Goal: Task Accomplishment & Management: Use online tool/utility

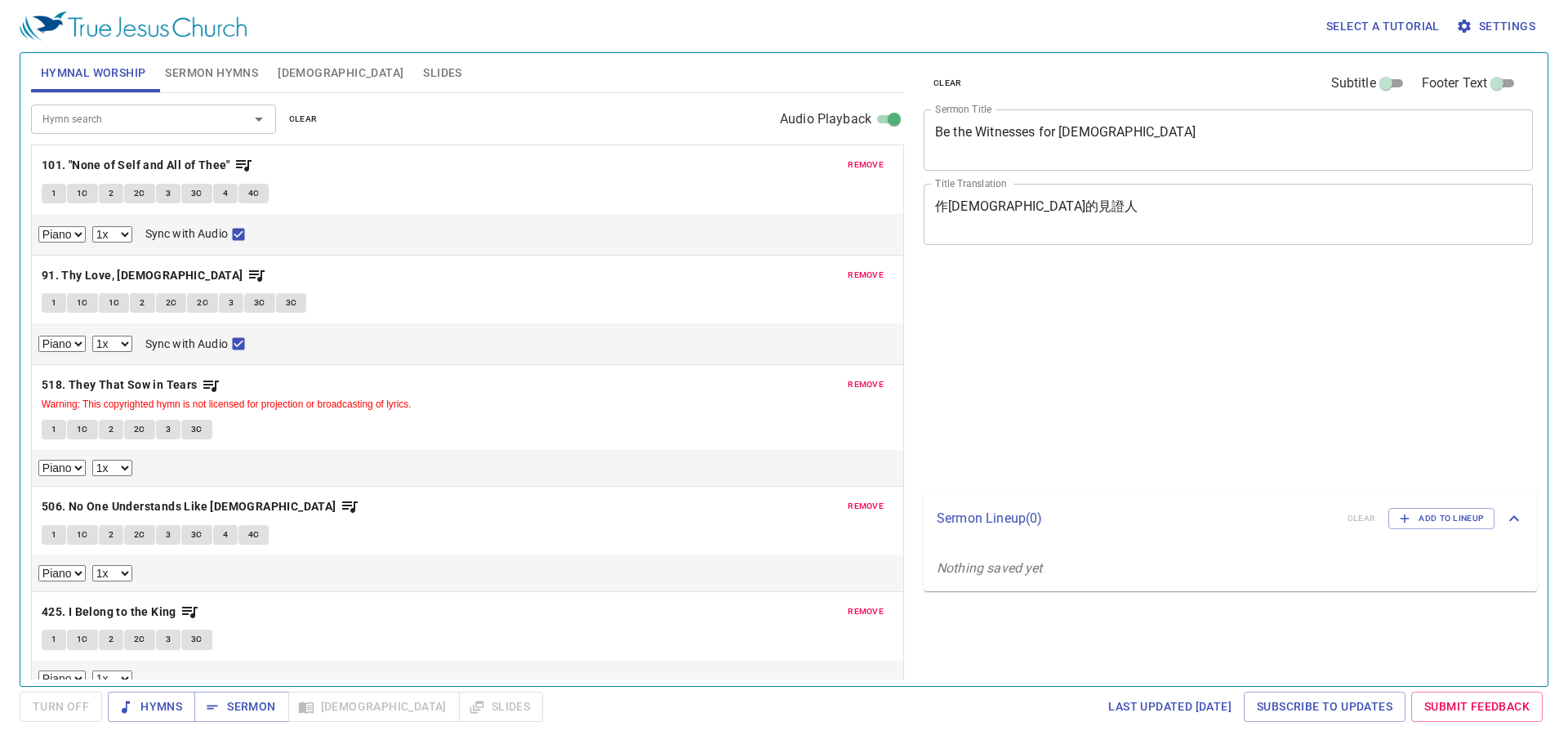
select select "1"
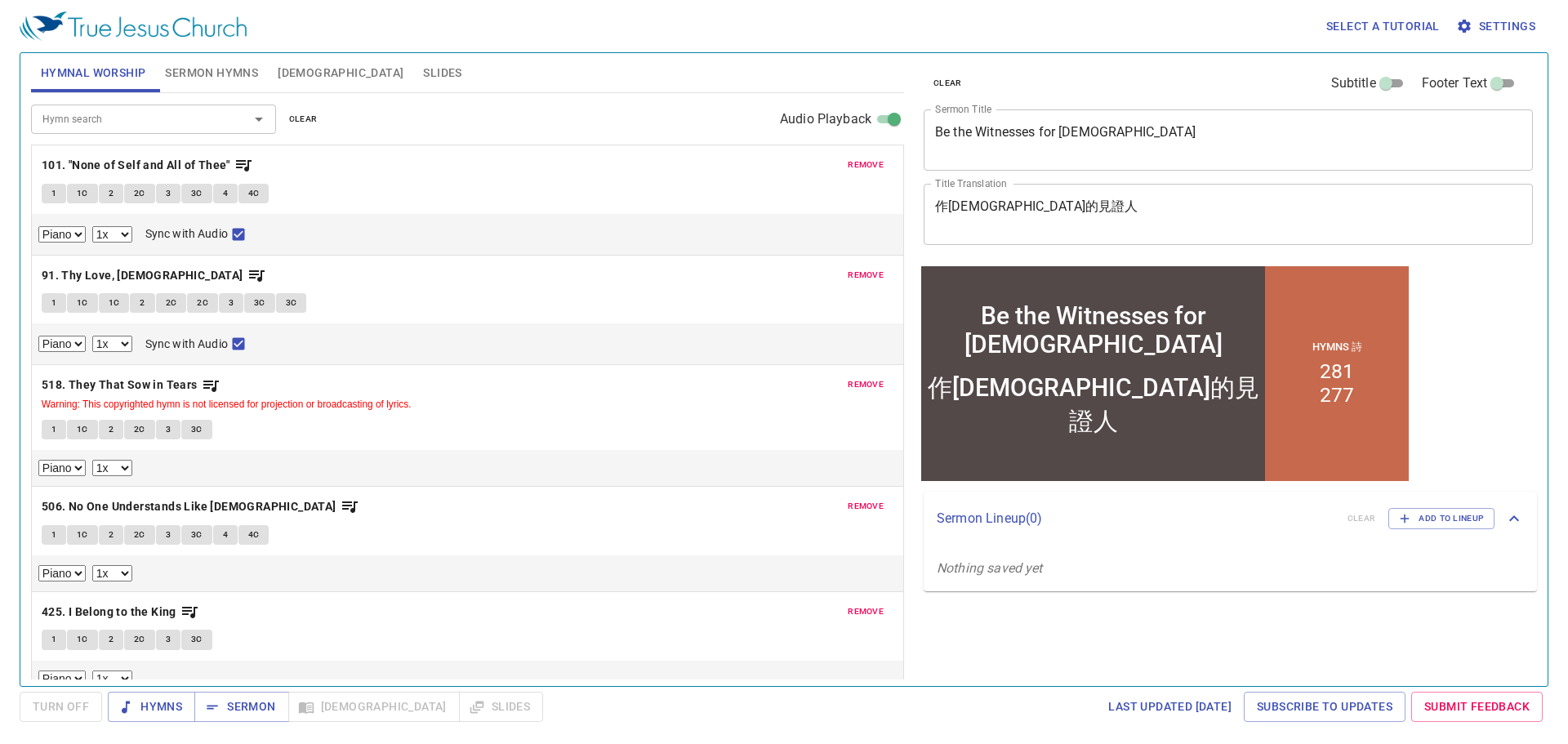
click at [202, 74] on span "Sermon Hymns" at bounding box center [211, 73] width 93 height 20
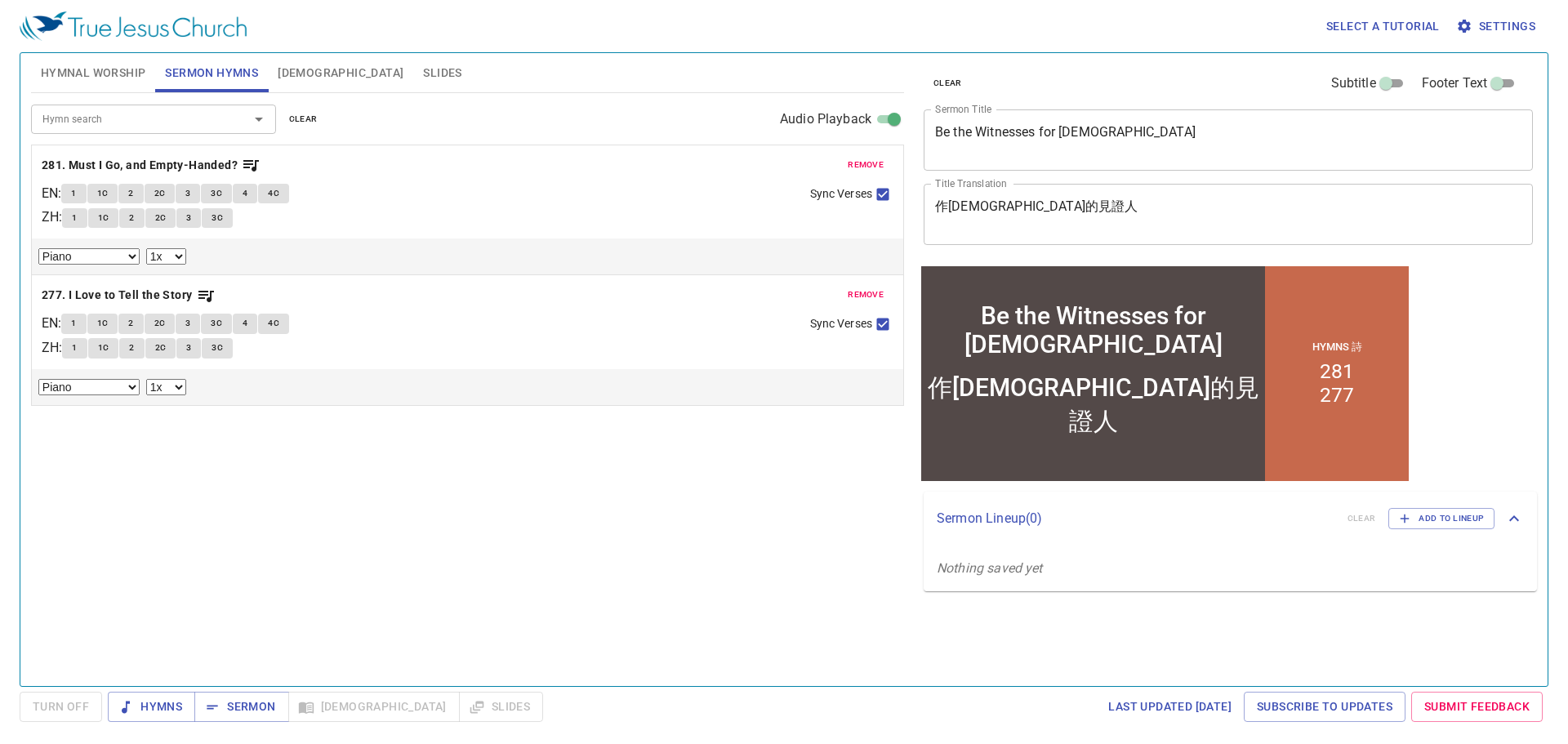
click at [90, 72] on span "Hymnal Worship" at bounding box center [94, 73] width 105 height 20
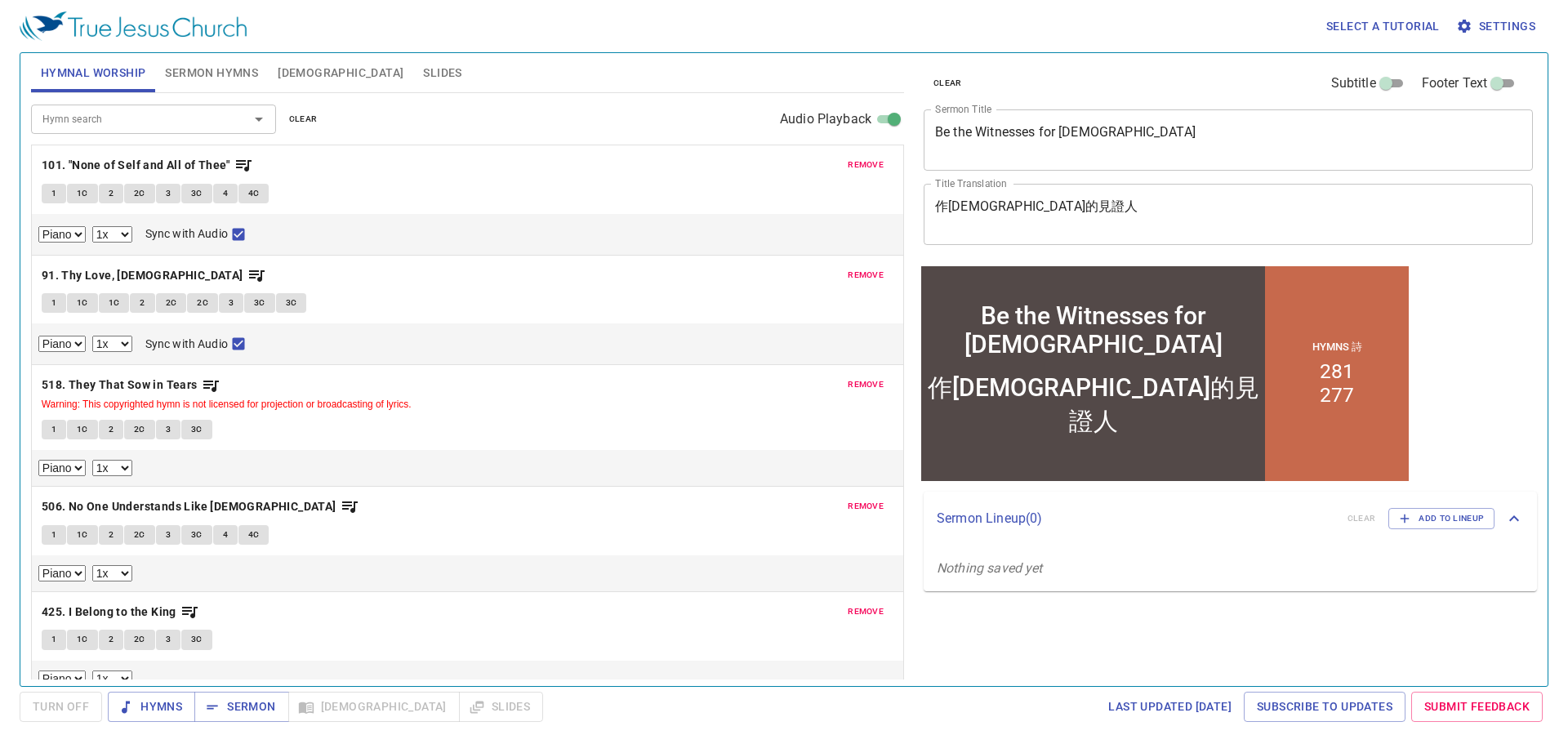
click at [295, 116] on span "clear" at bounding box center [304, 119] width 29 height 14
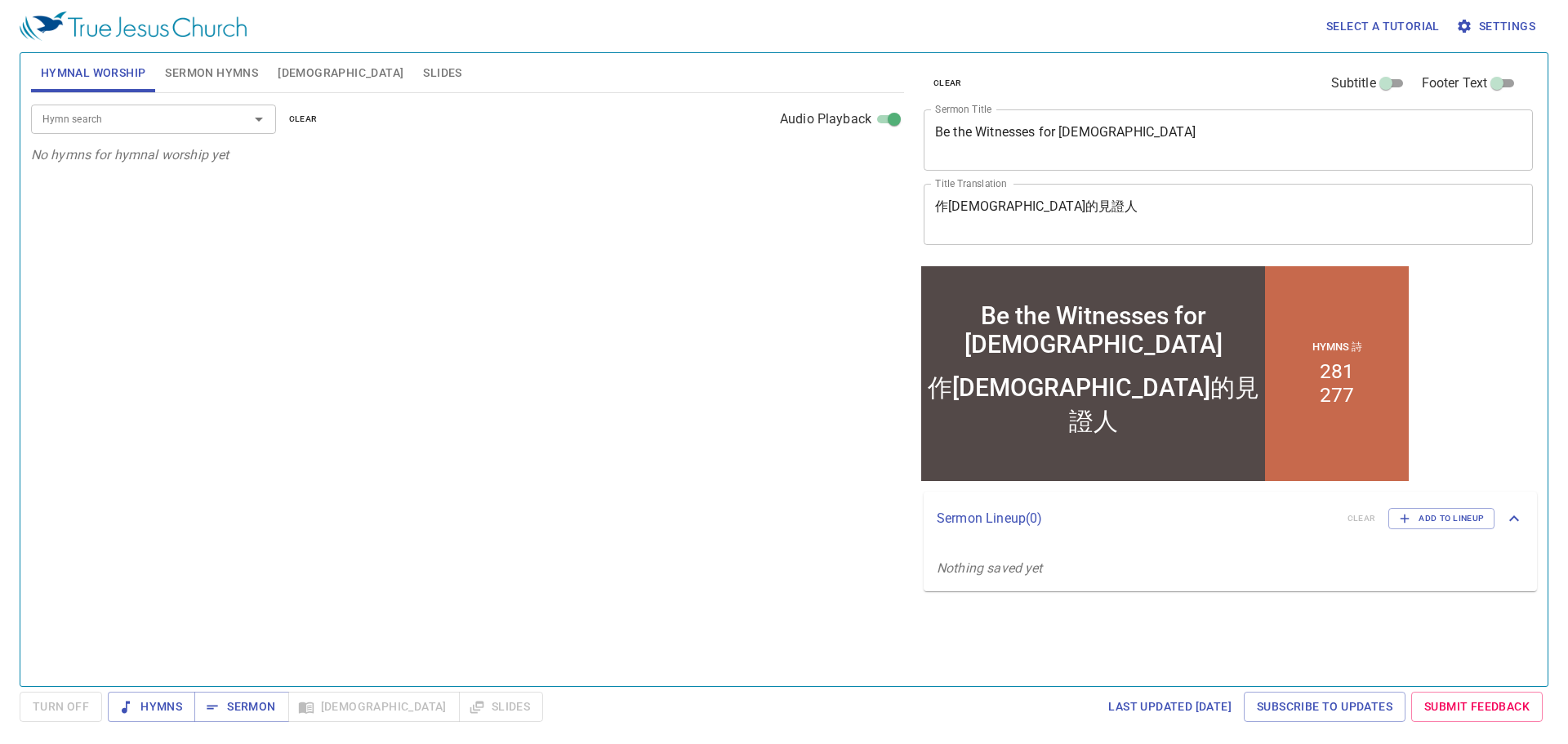
click at [128, 120] on input "Hymn search" at bounding box center [129, 119] width 187 height 19
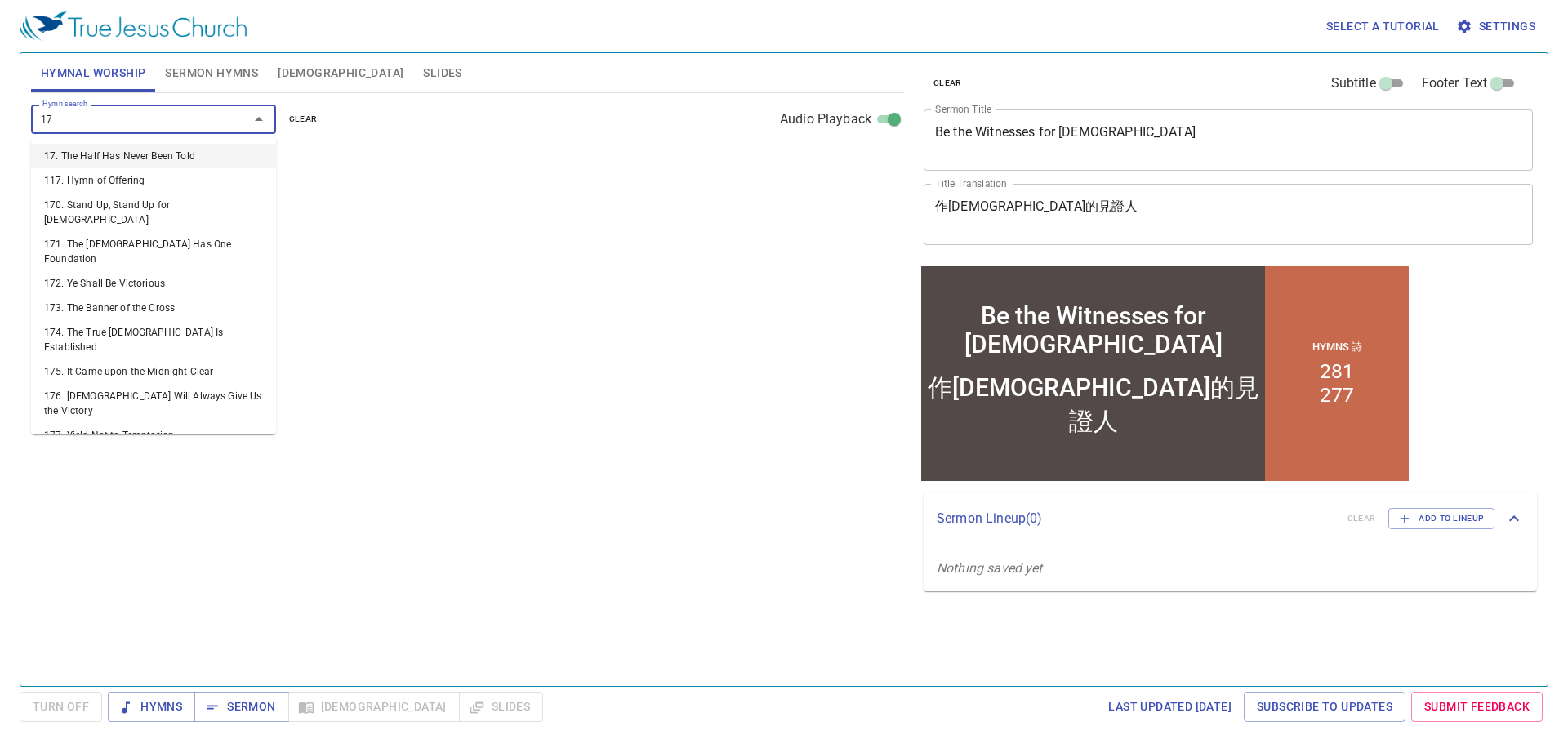
type input "170"
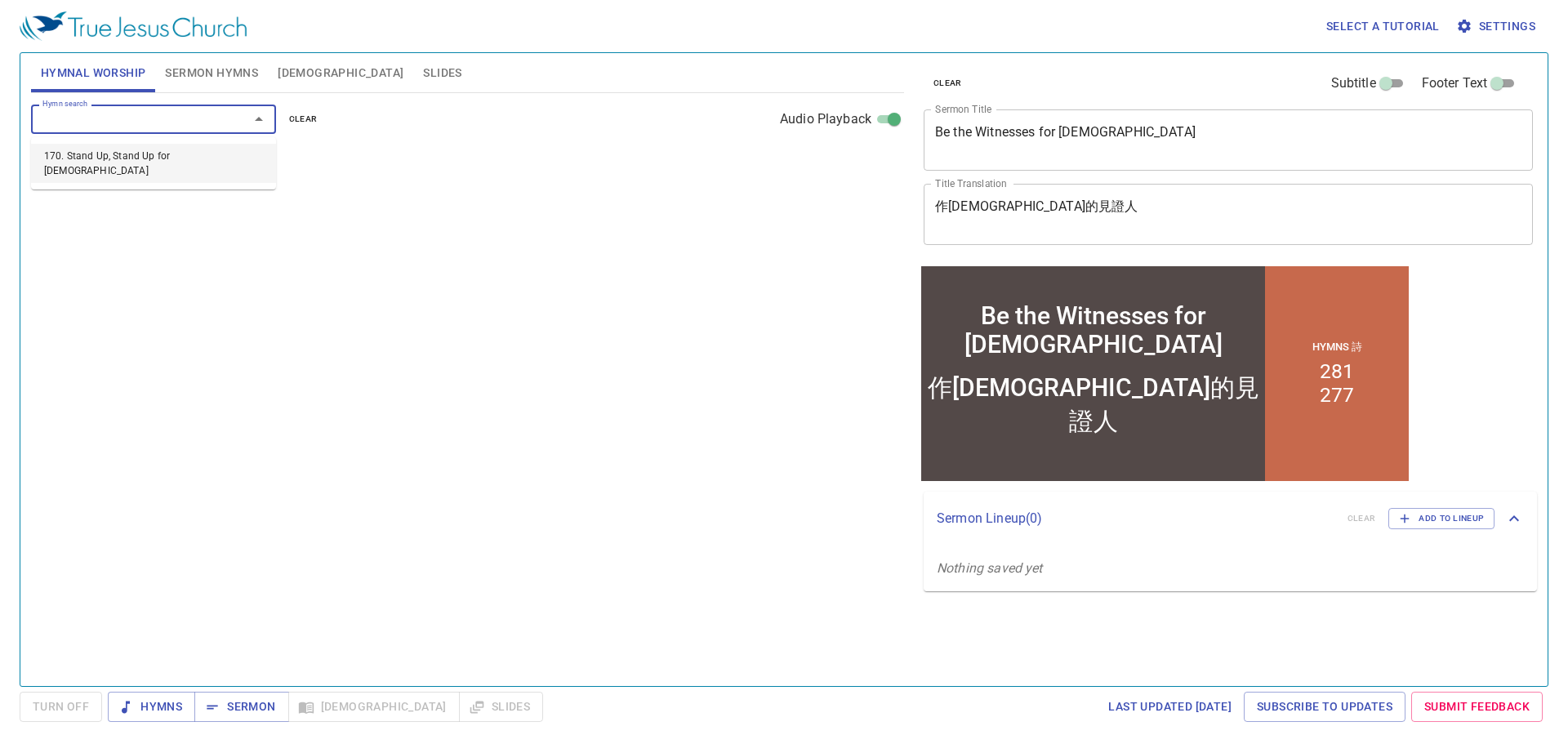
select select "1"
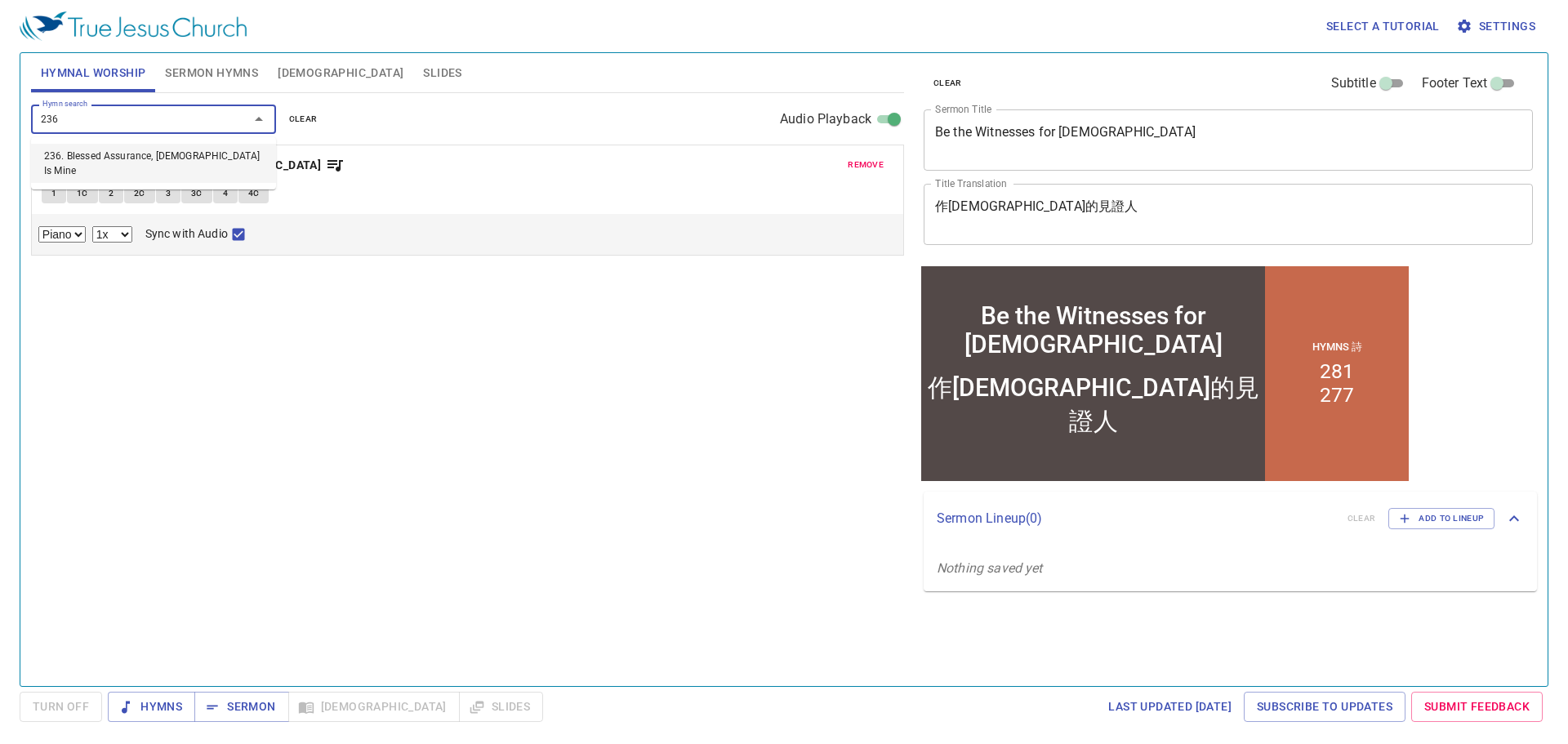
type input "236. Blessed Assurance, [DEMOGRAPHIC_DATA] Is Mine"
select select "1"
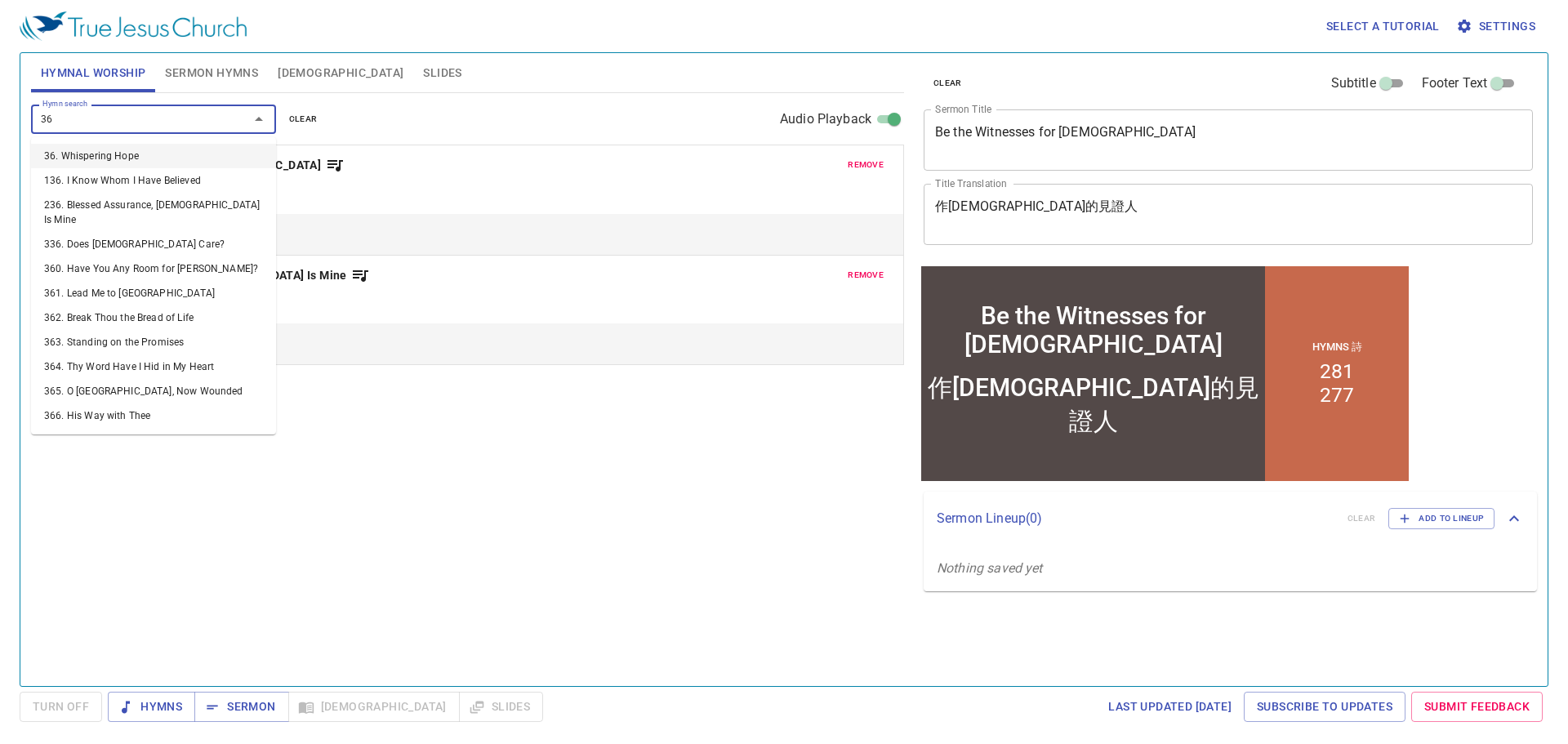
type input "363"
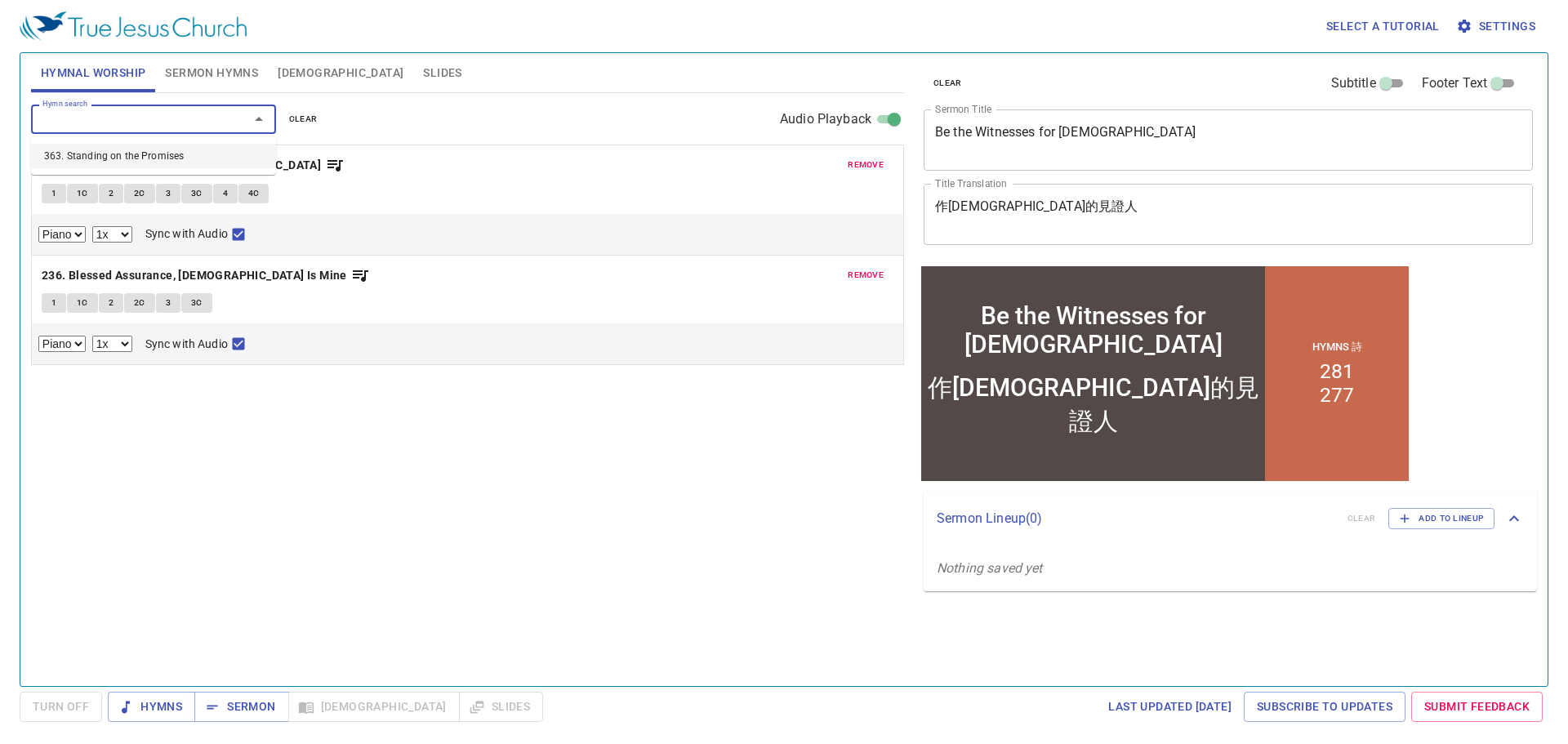
select select "1"
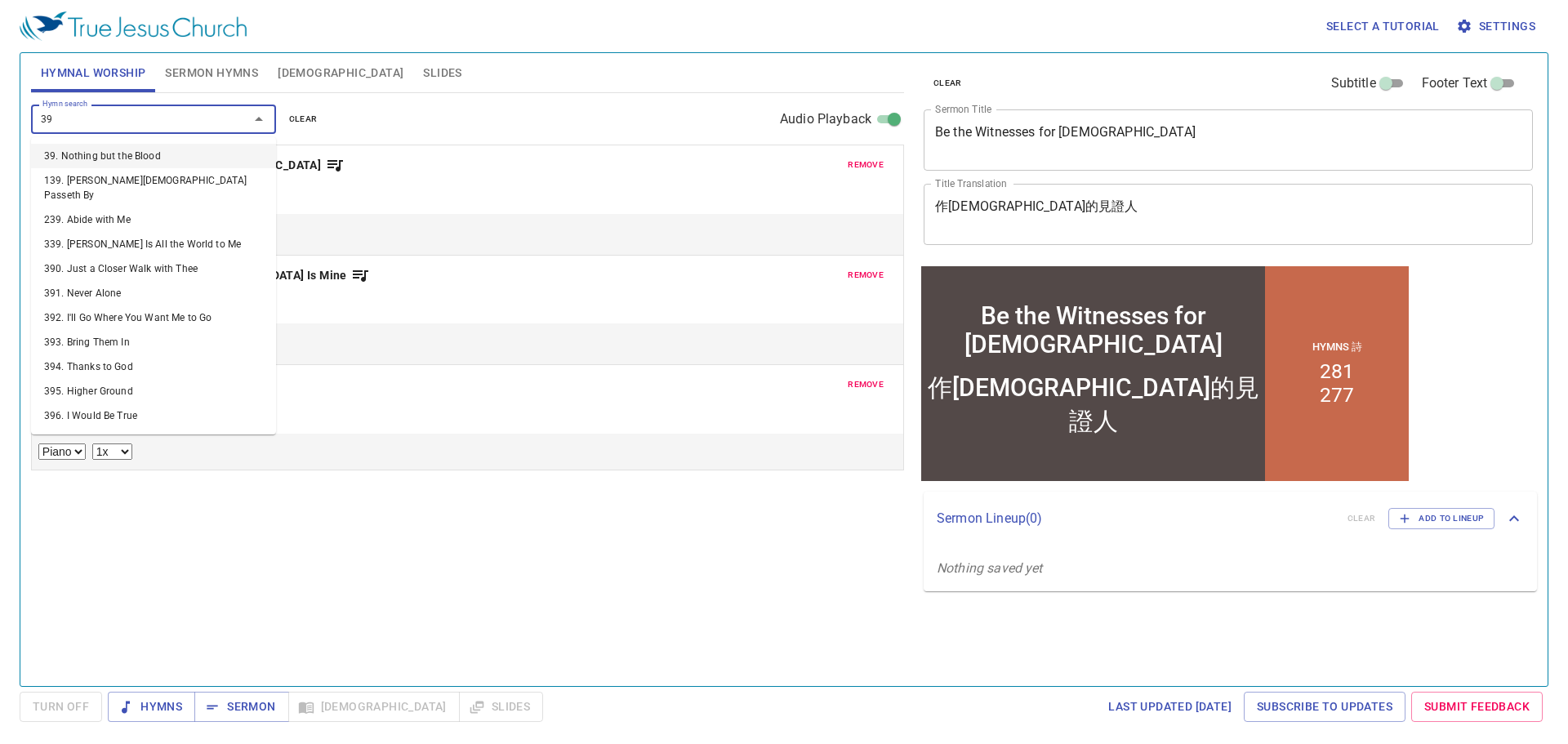
type input "398"
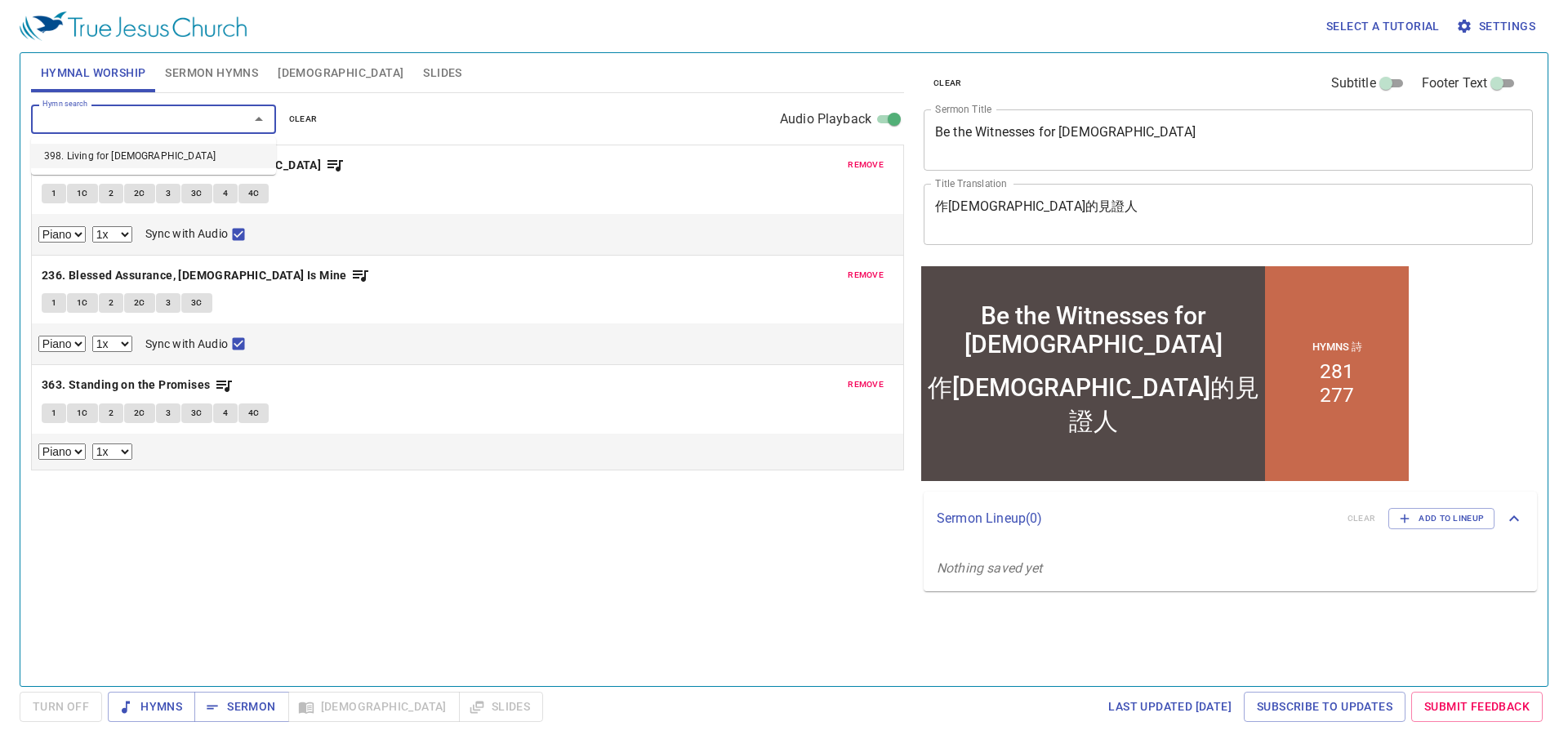
select select "1"
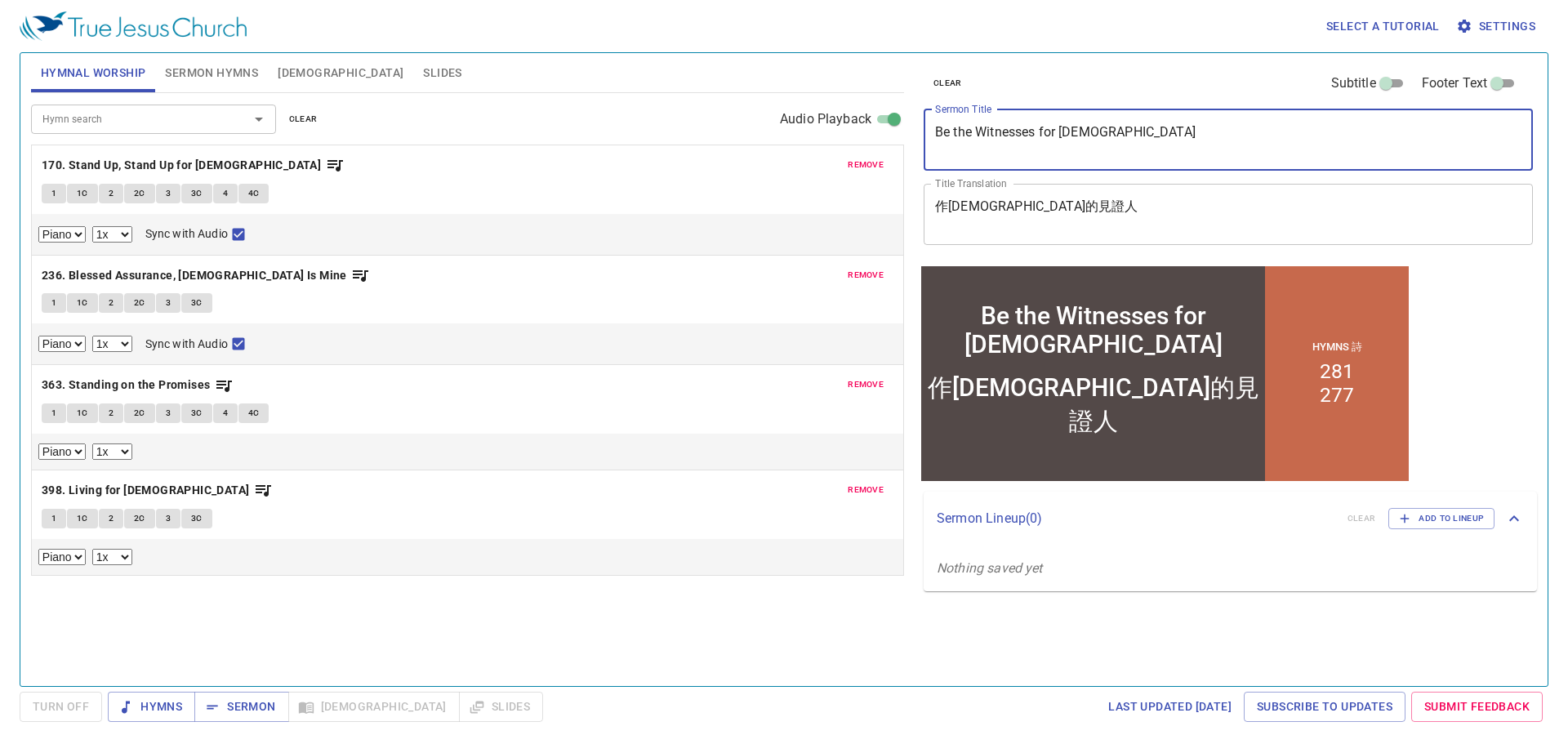
click at [1101, 143] on textarea "Be the Witnesses for God" at bounding box center [1229, 139] width 587 height 31
drag, startPoint x: 937, startPoint y: 131, endPoint x: 1125, endPoint y: 125, distance: 188.1
click at [1125, 125] on textarea "Be the Witnesses for God" at bounding box center [1229, 139] width 587 height 31
paste textarea "Warnings from [GEOGRAPHIC_DATA] (2)"
type textarea "Warnings from [GEOGRAPHIC_DATA] (2)"
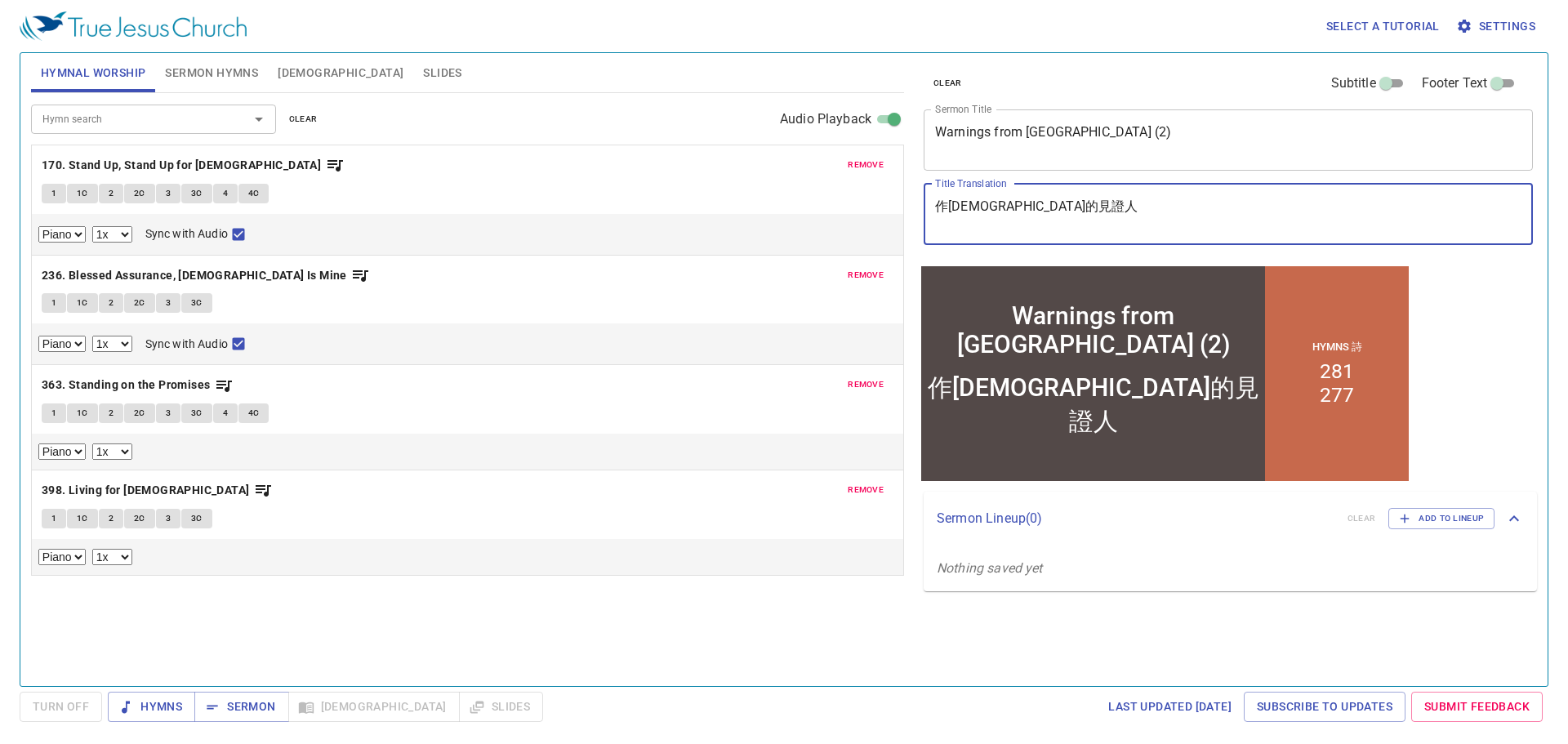
drag, startPoint x: 939, startPoint y: 206, endPoint x: 1103, endPoint y: 213, distance: 164.1
click at [1103, 213] on textarea "作神的見證人" at bounding box center [1229, 213] width 587 height 31
paste textarea "米迦的警告(2) - 米迦和他的母親"
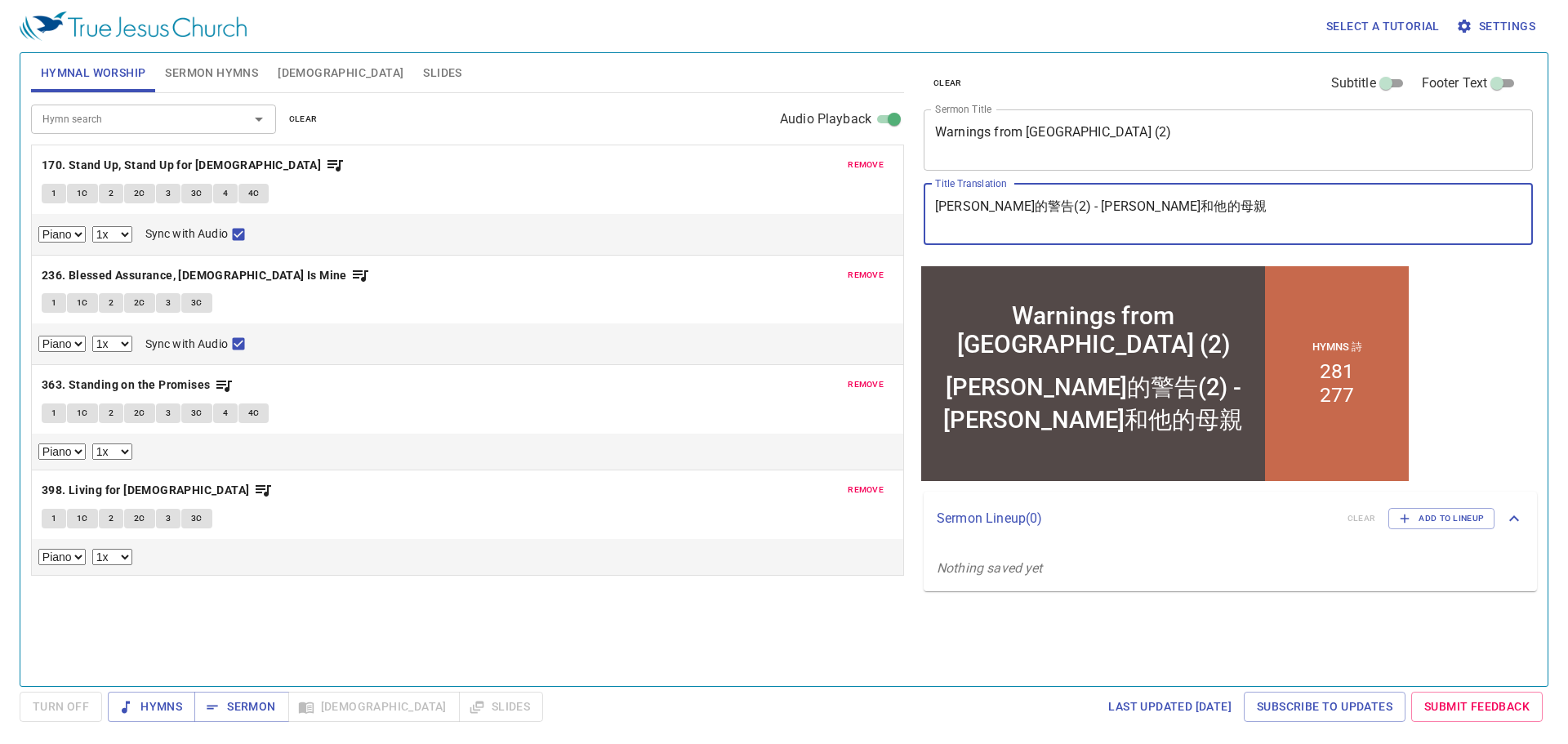
type textarea "米迦的警告(2) - 米迦和他的母親"
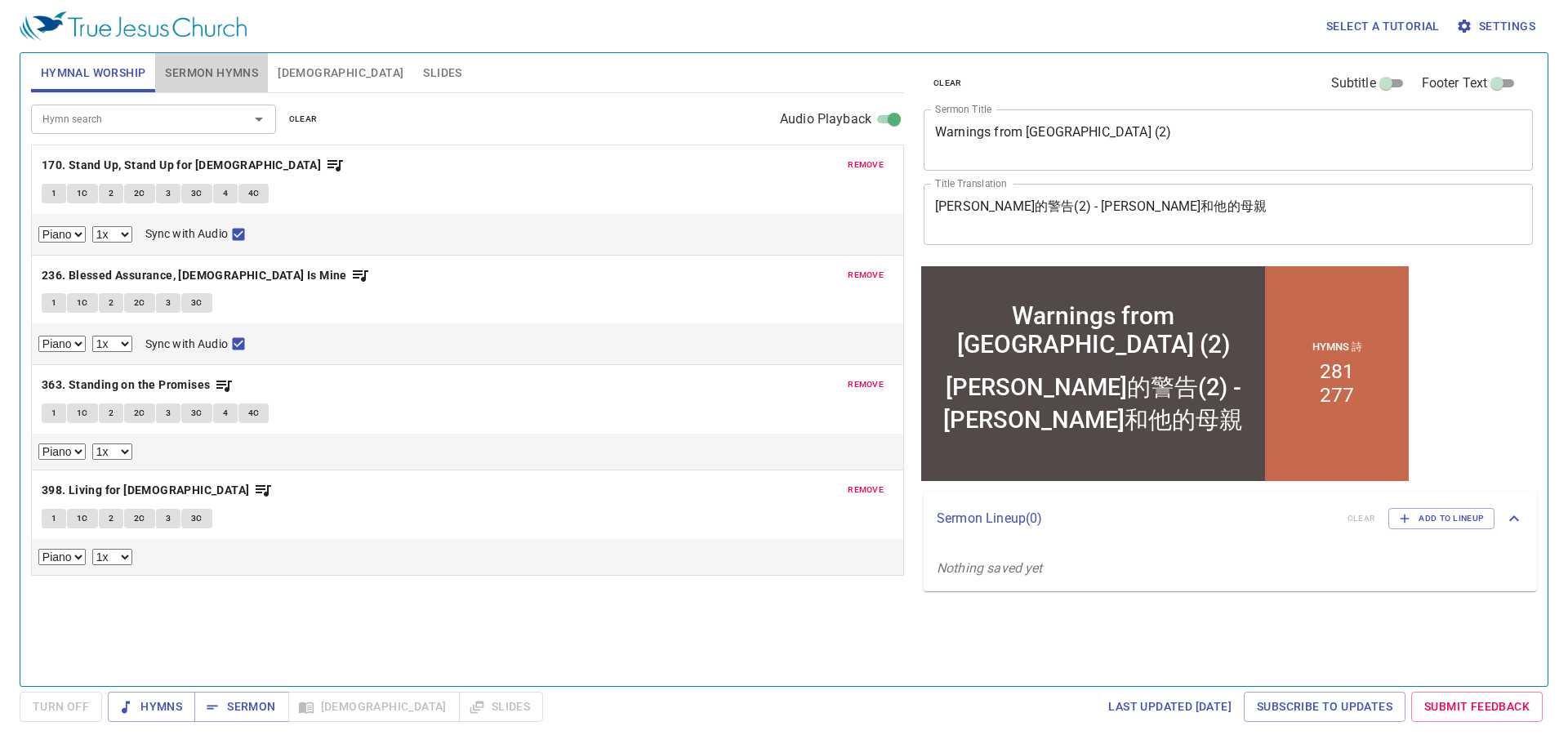
click at [210, 72] on span "Sermon Hymns" at bounding box center [211, 73] width 93 height 20
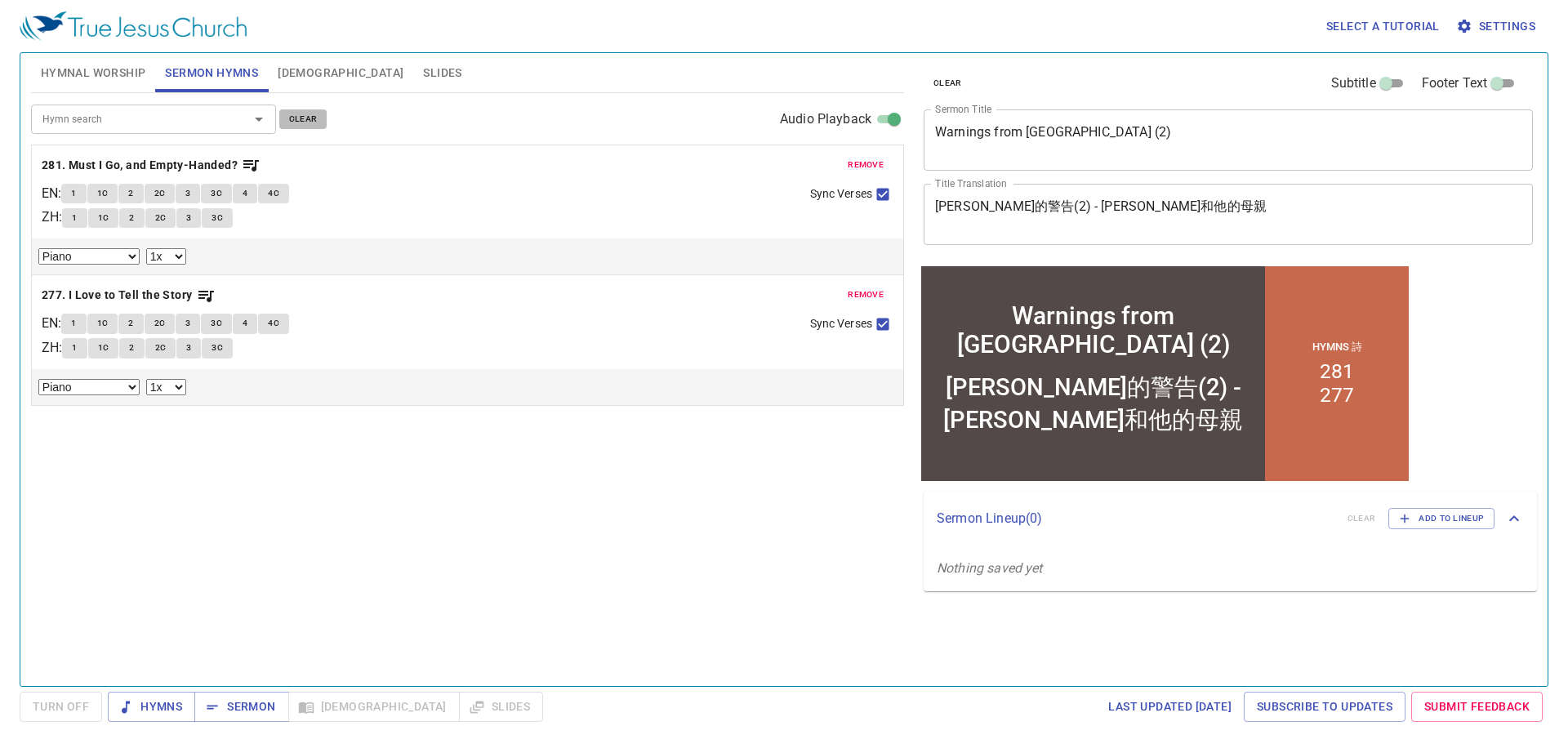
click at [299, 119] on span "clear" at bounding box center [304, 119] width 29 height 14
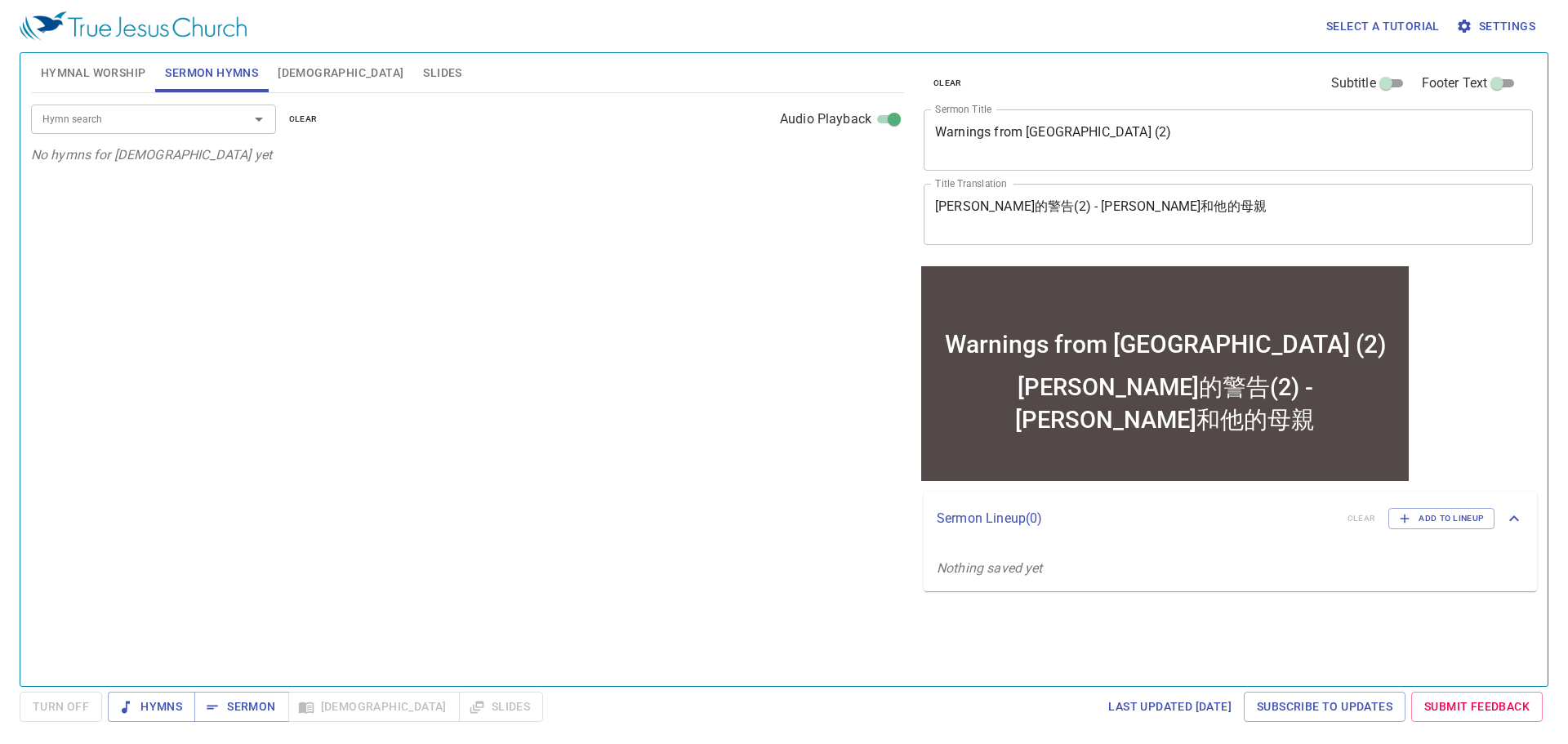
click at [210, 122] on input "Hymn search" at bounding box center [129, 119] width 187 height 19
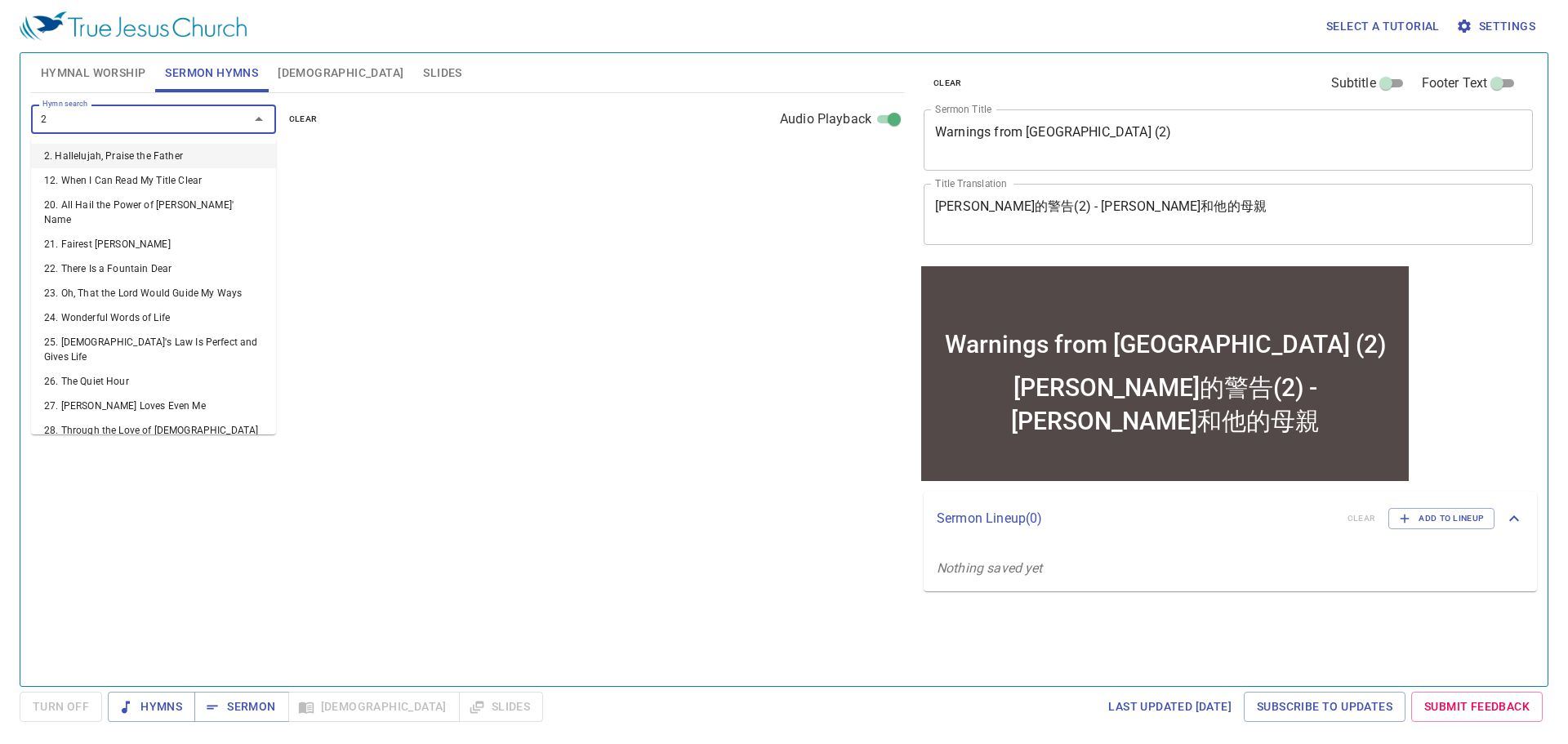
type input "20"
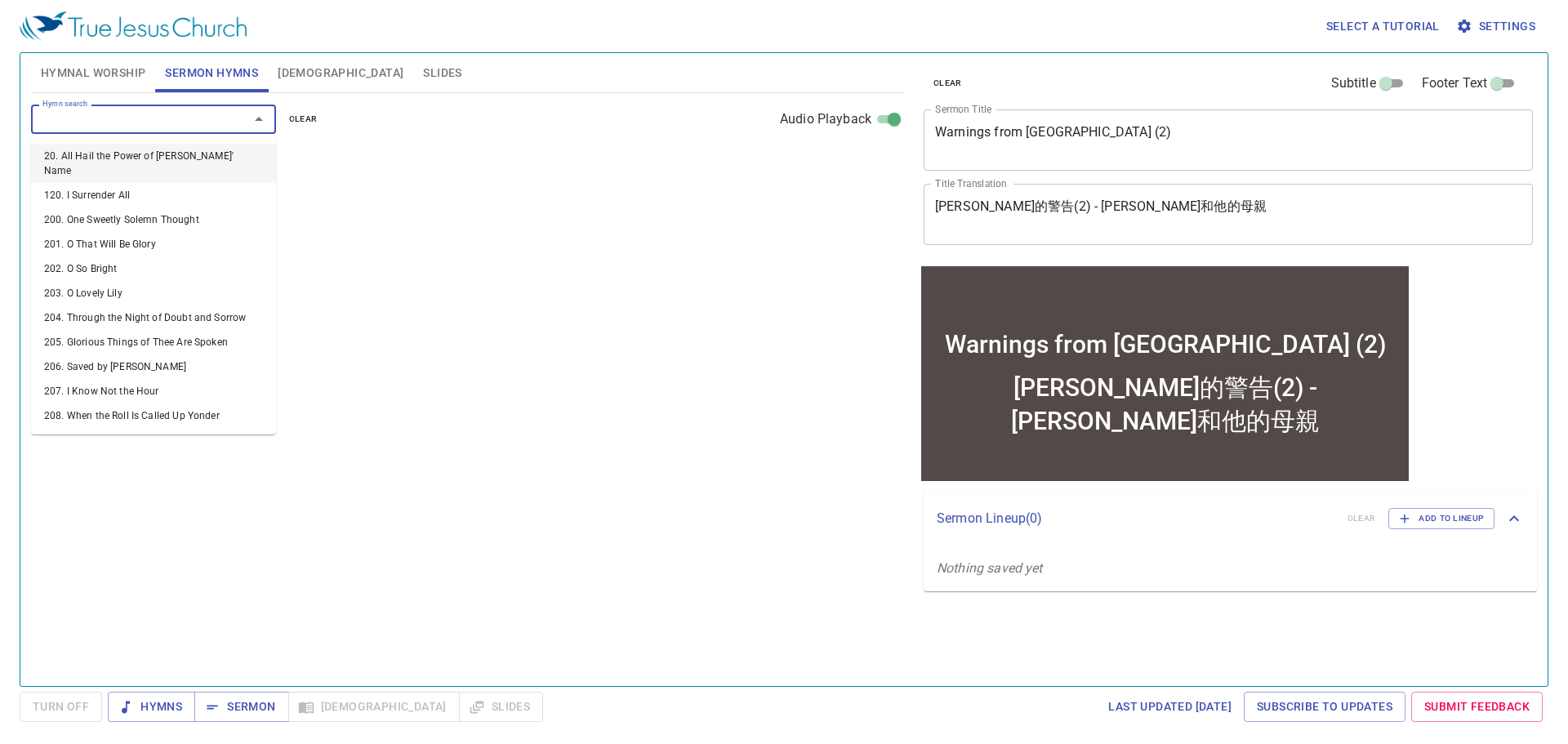
select select "1"
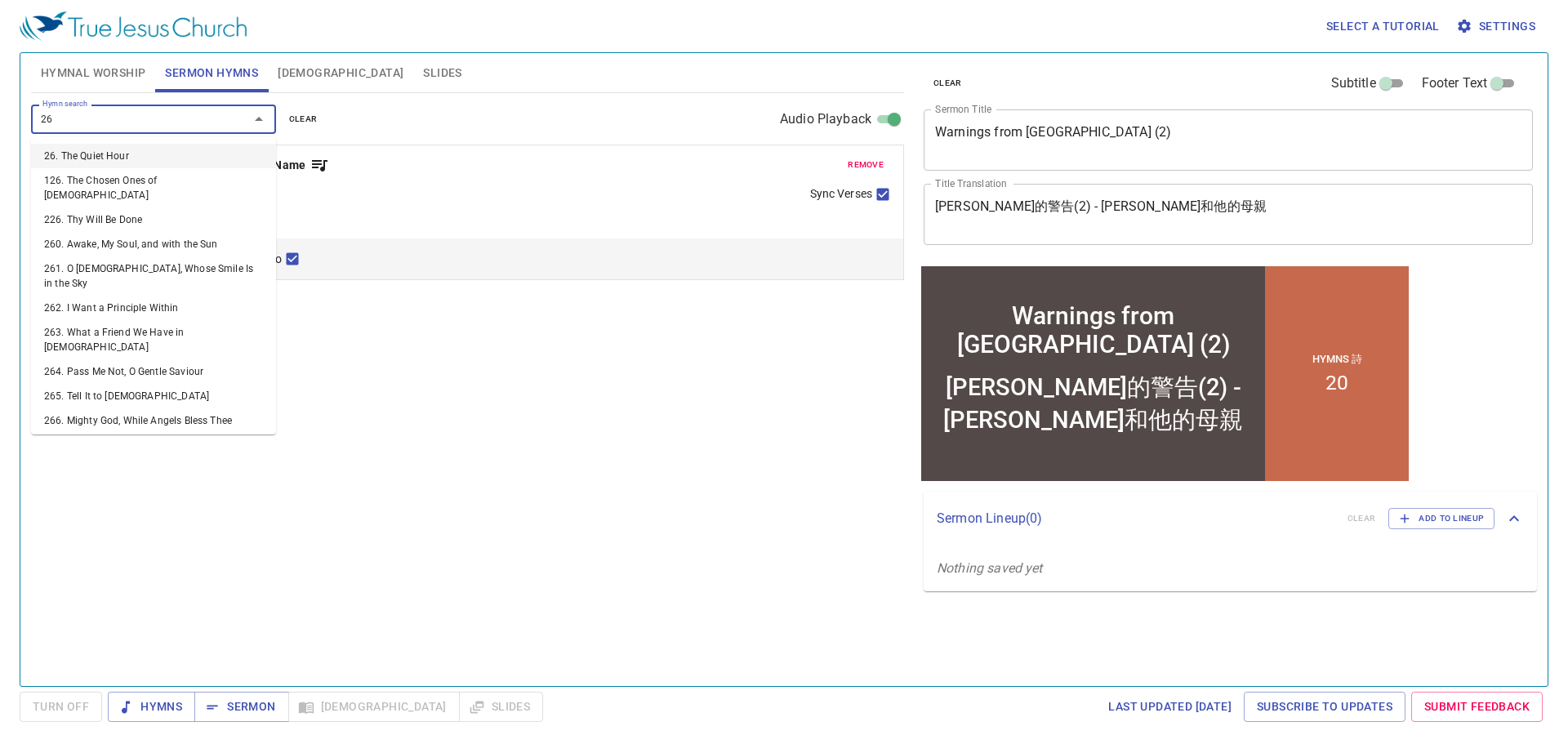
type input "266"
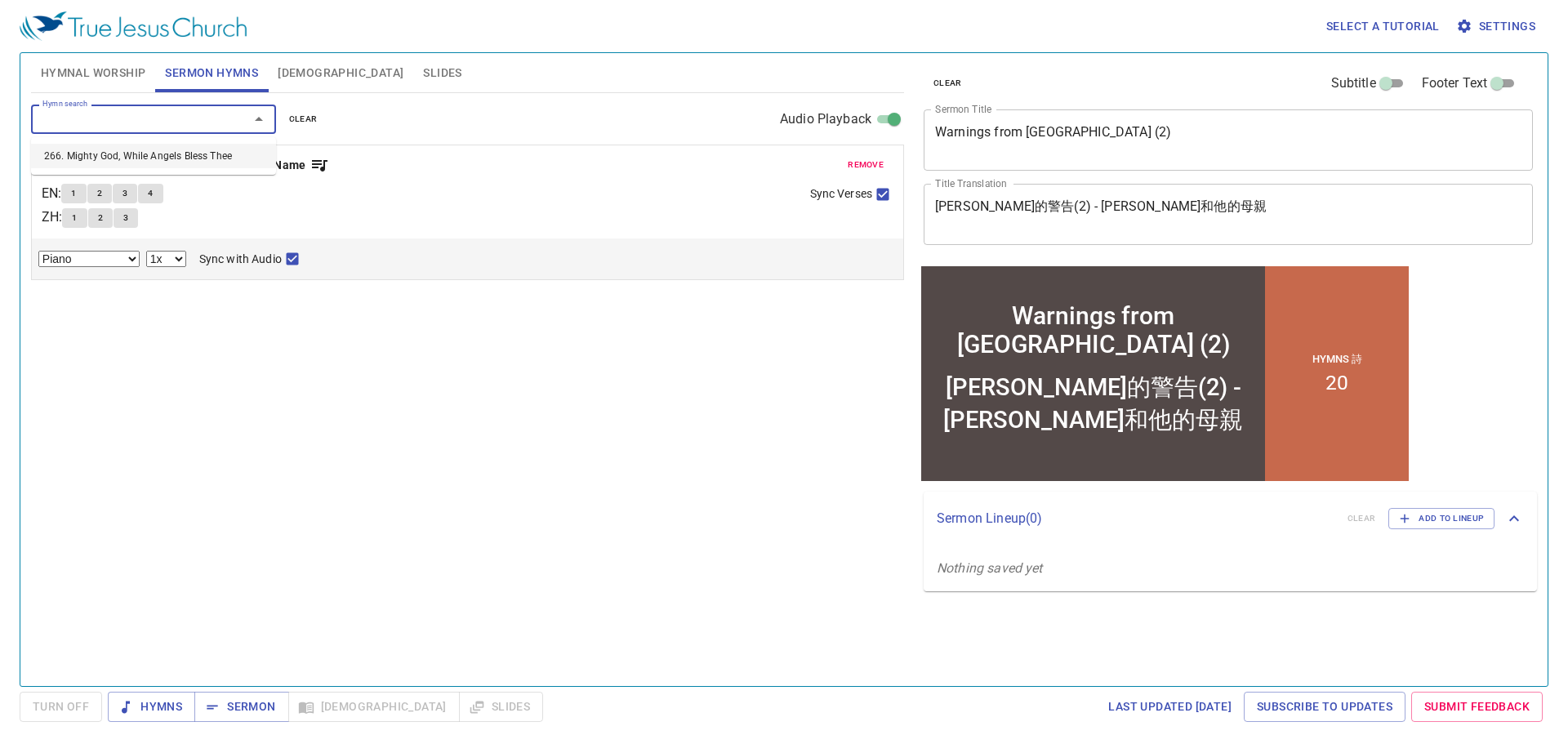
select select "1"
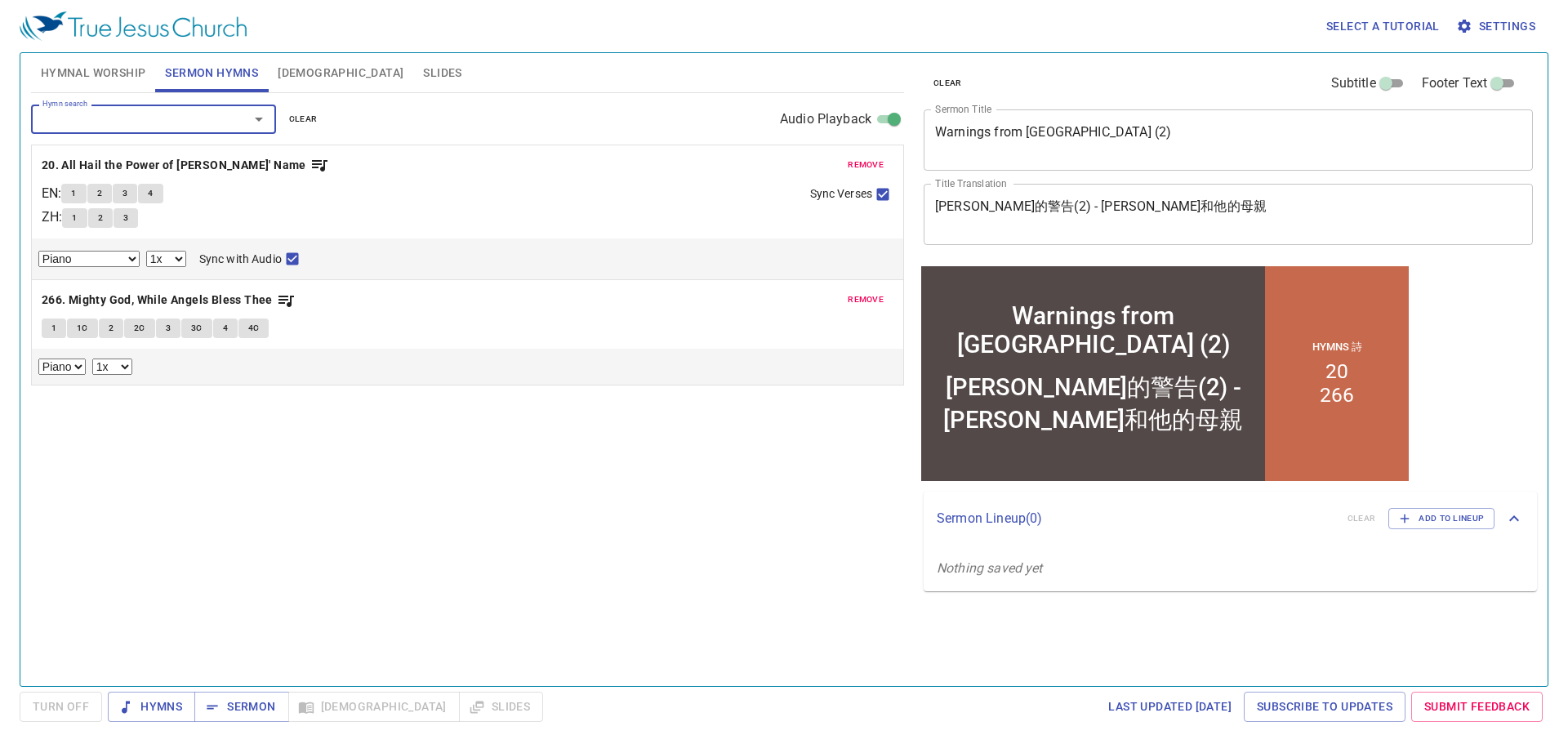
click at [118, 73] on span "Hymnal Worship" at bounding box center [94, 73] width 105 height 20
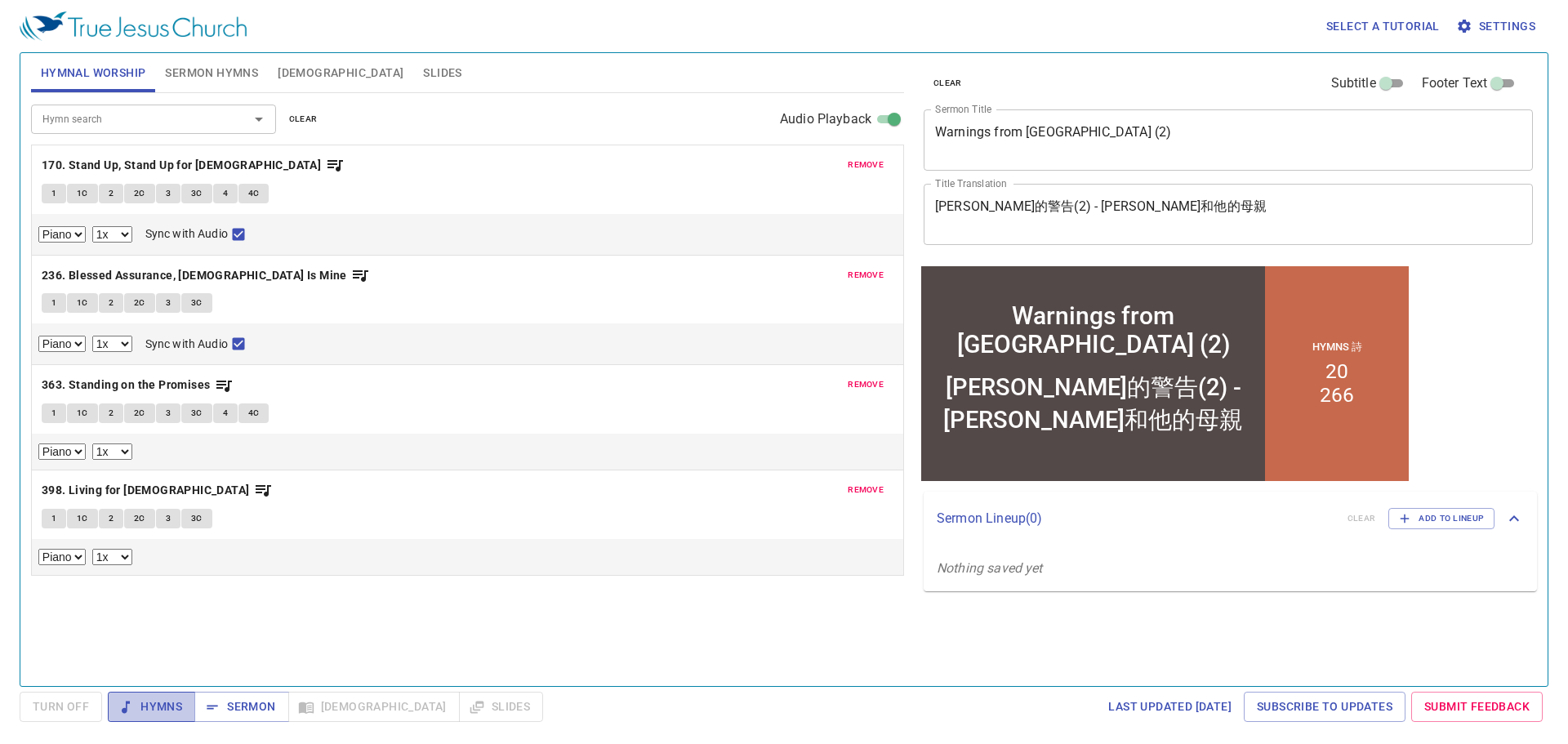
click at [147, 706] on span "Hymns" at bounding box center [151, 707] width 61 height 20
click at [111, 75] on span "Hymnal Worship" at bounding box center [94, 73] width 105 height 20
click at [109, 163] on b "170. Stand Up, Stand Up for [DEMOGRAPHIC_DATA]" at bounding box center [181, 165] width 279 height 20
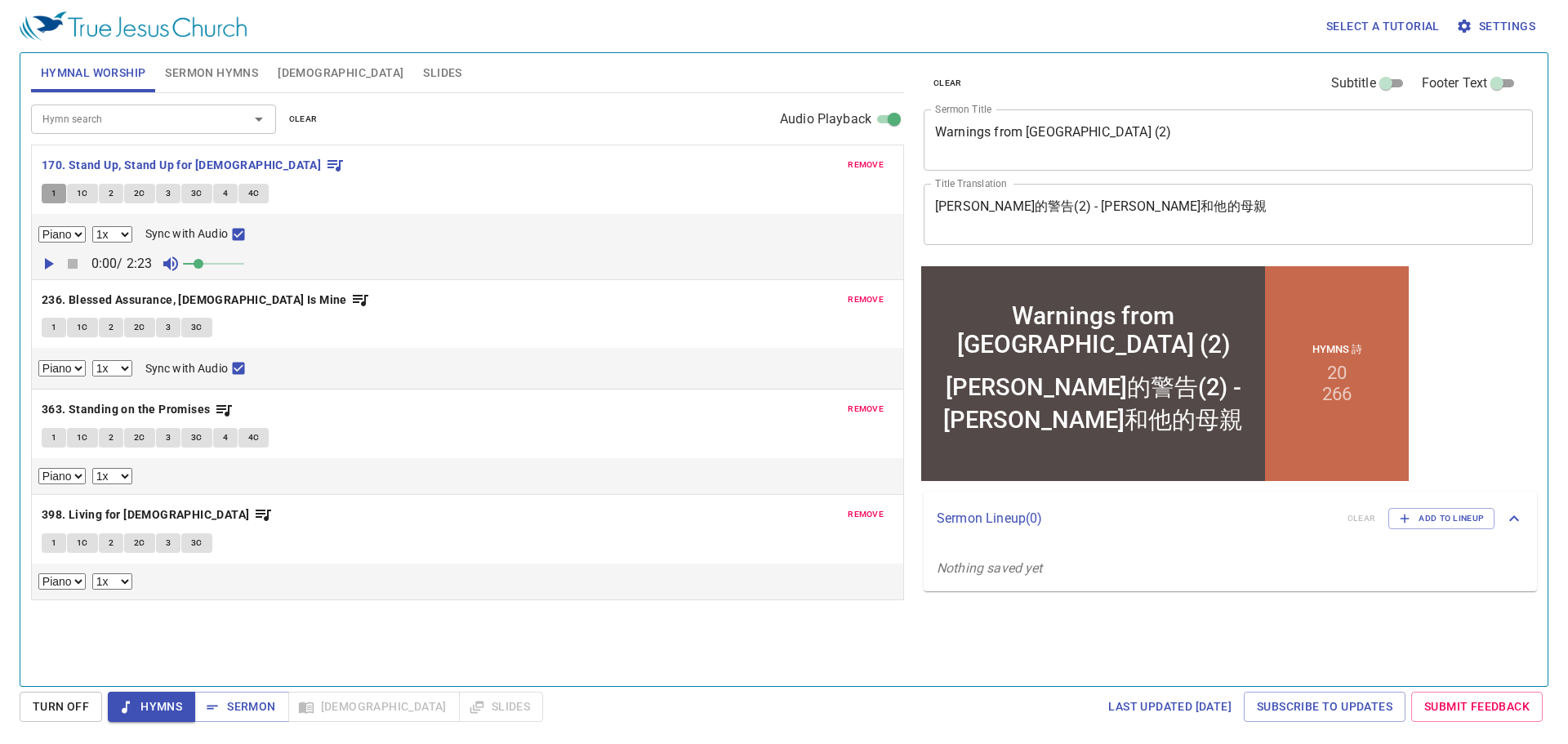
click at [52, 196] on span "1" at bounding box center [54, 193] width 5 height 14
checkbox input "false"
click at [116, 196] on button "2" at bounding box center [111, 193] width 25 height 20
click at [168, 194] on span "3" at bounding box center [168, 193] width 5 height 14
click at [168, 301] on b "236. Blessed Assurance, [DEMOGRAPHIC_DATA] Is Mine" at bounding box center [194, 300] width 305 height 20
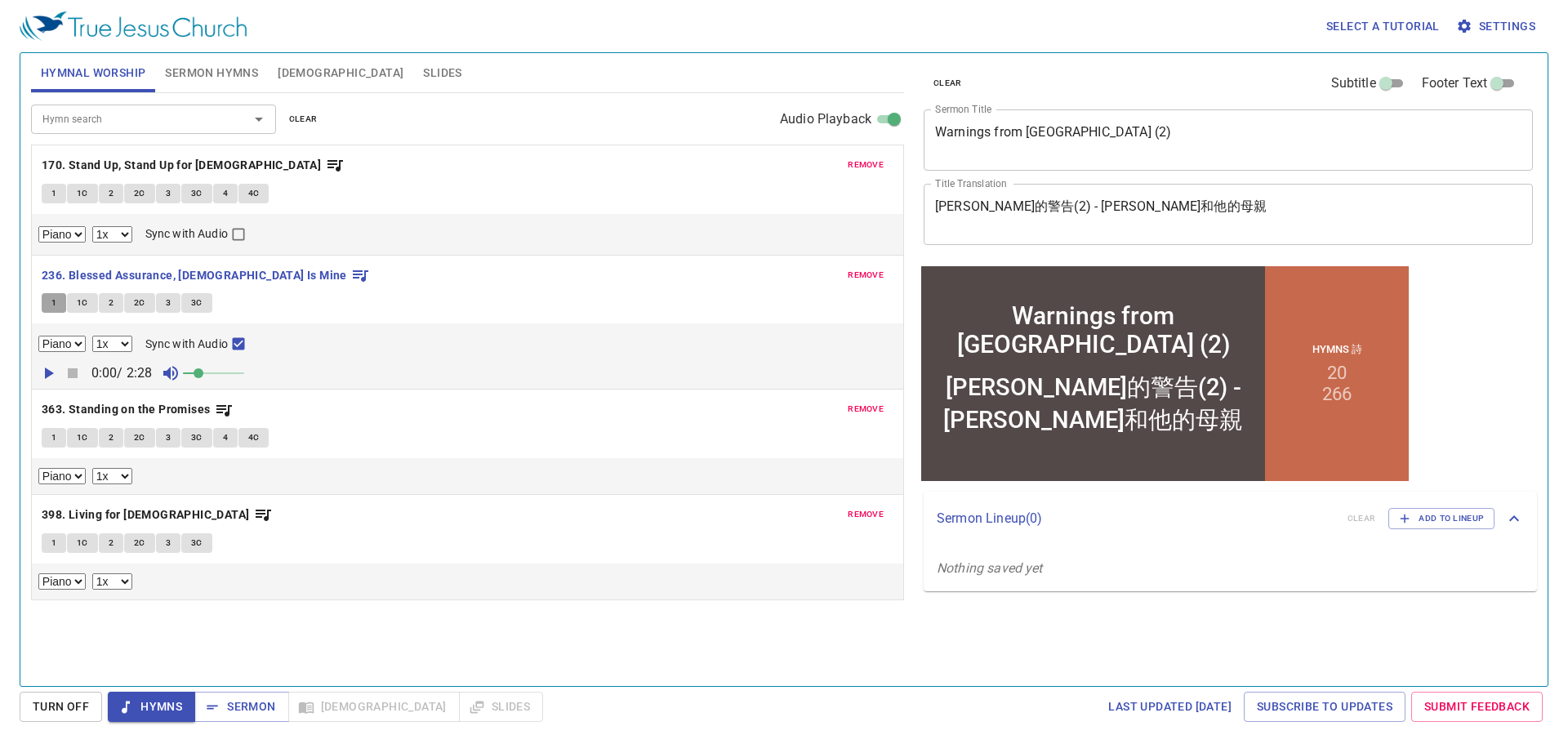
click at [52, 305] on span "1" at bounding box center [54, 303] width 5 height 14
checkbox input "false"
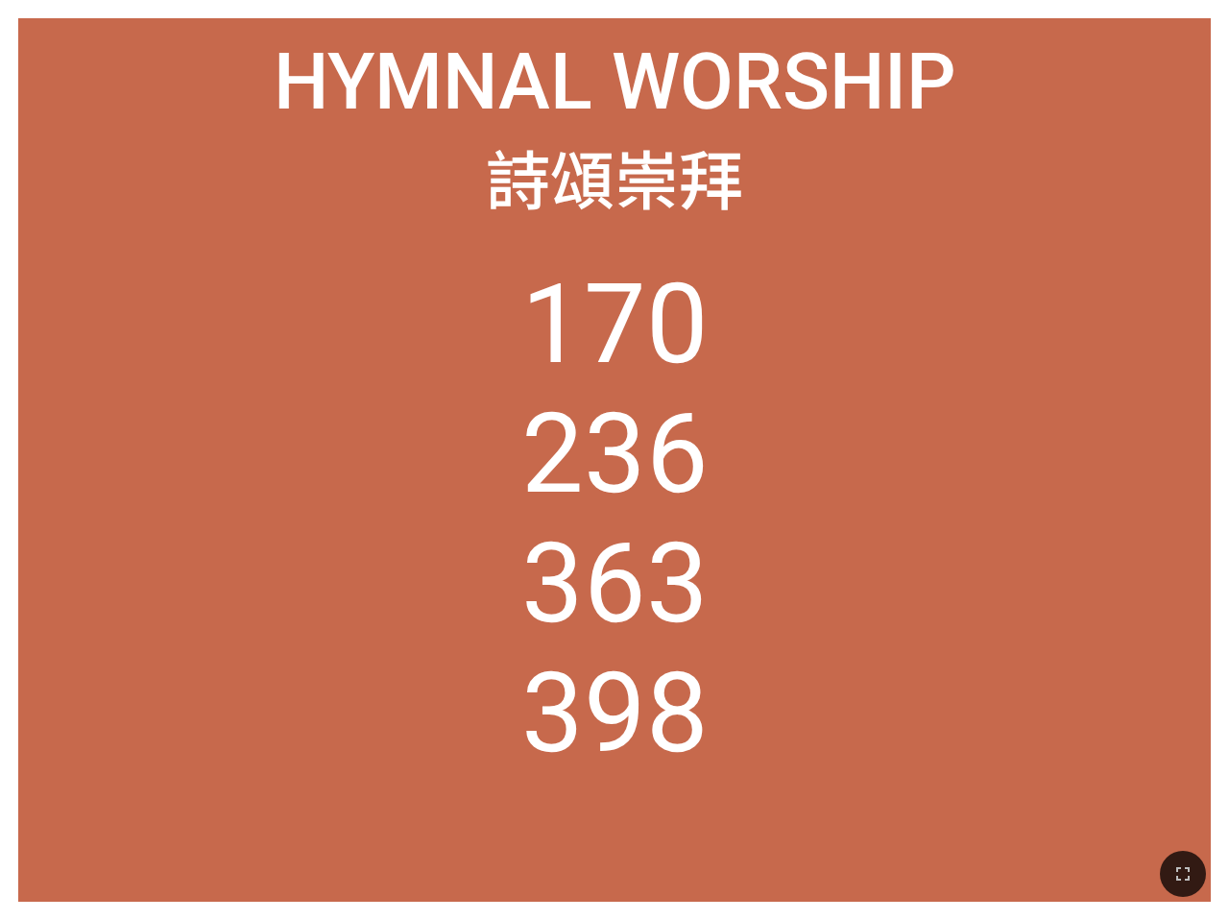
drag, startPoint x: 797, startPoint y: 8, endPoint x: 789, endPoint y: 24, distance: 18.0
click at [789, 24] on div "Hymnal Worship Hymnal Worship 詩頌崇拜 詩頌崇拜 170 236 363 398" at bounding box center [614, 460] width 1229 height 920
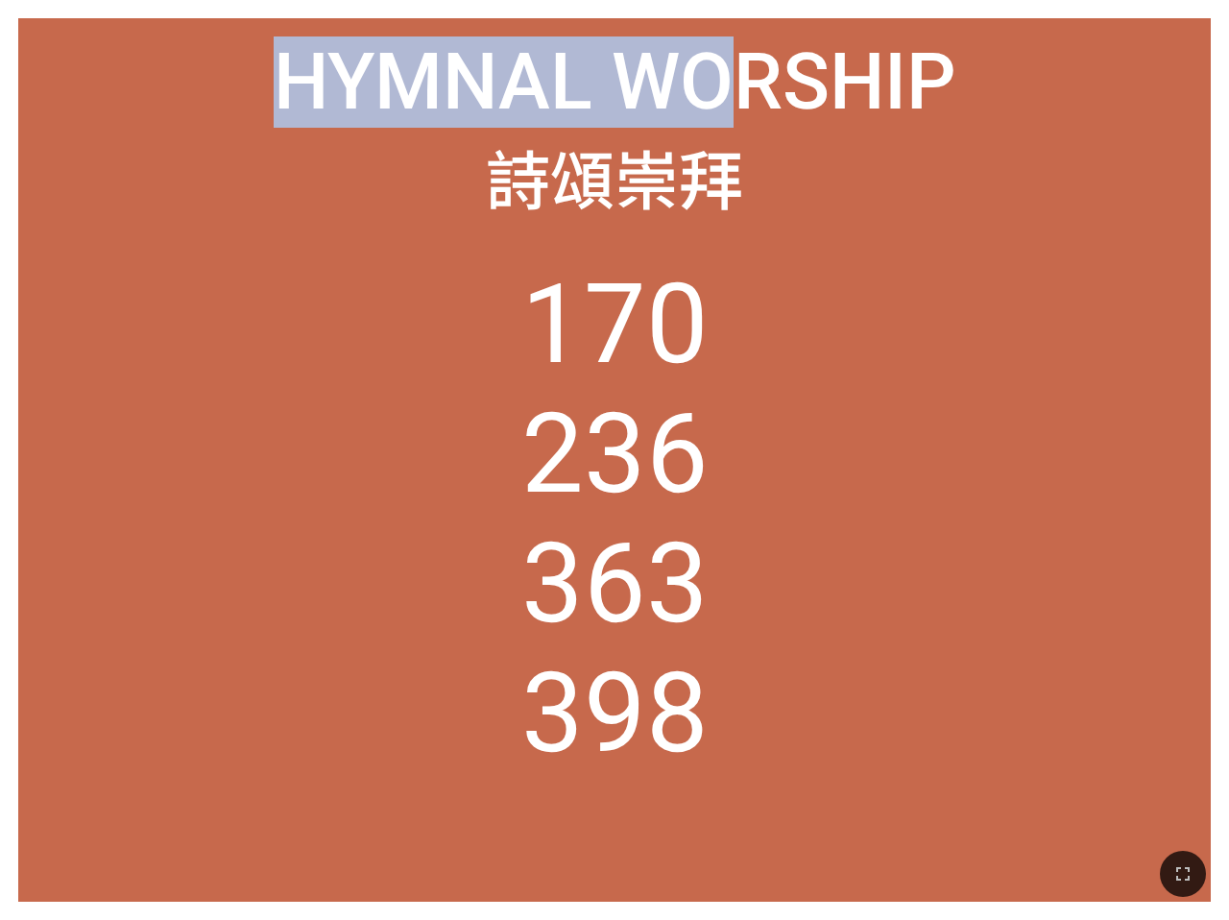
drag, startPoint x: 754, startPoint y: 52, endPoint x: 797, endPoint y: -24, distance: 87.3
click at [797, 0] on html "Warnings from Micah (2) Warnings from Micah (2) 米迦的警告(2) - 米迦和他的母親 米迦的警告(2) - 米…" at bounding box center [614, 4] width 1229 height 8
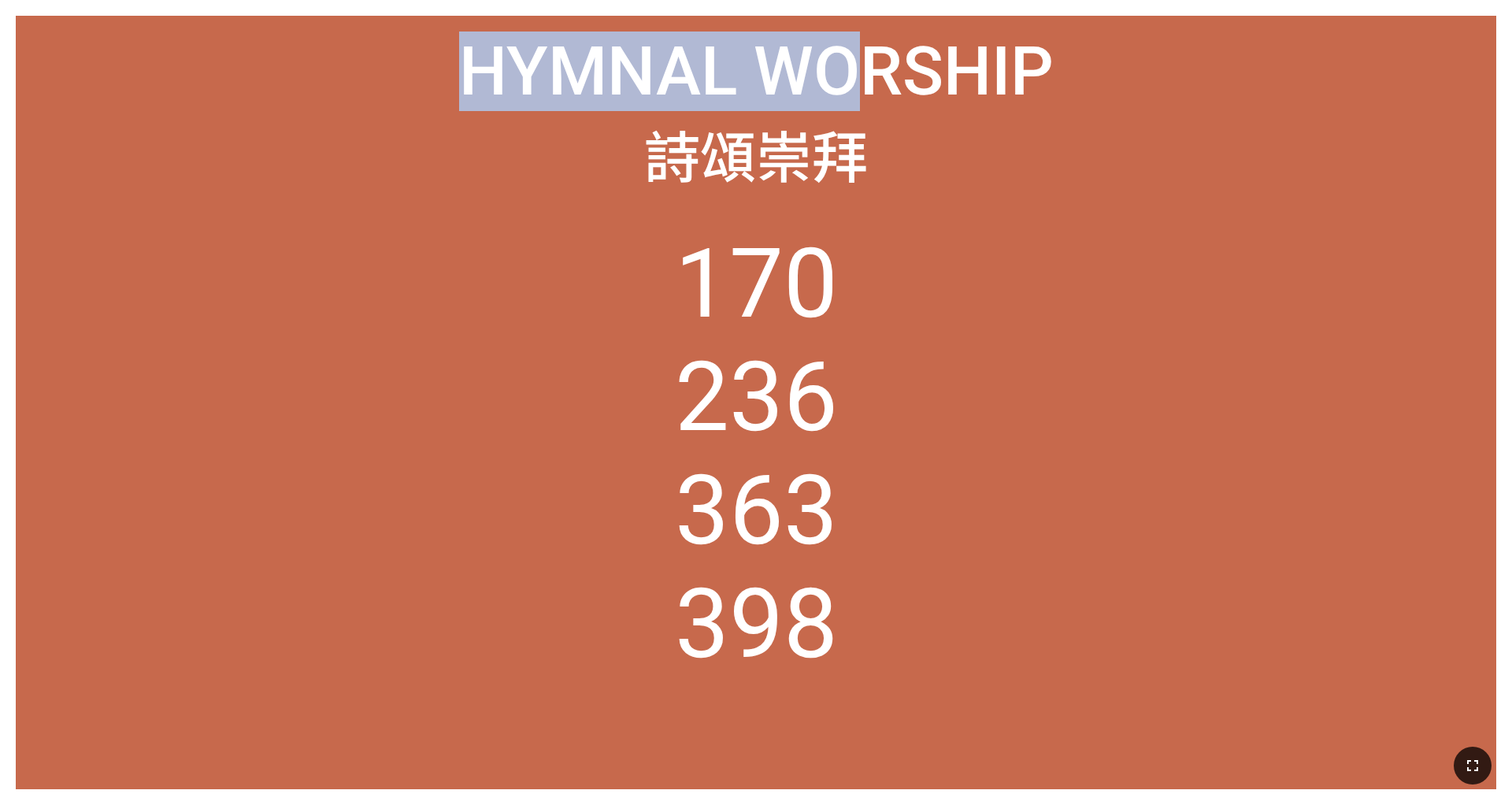
click at [1007, 753] on button "button" at bounding box center [1473, 765] width 38 height 38
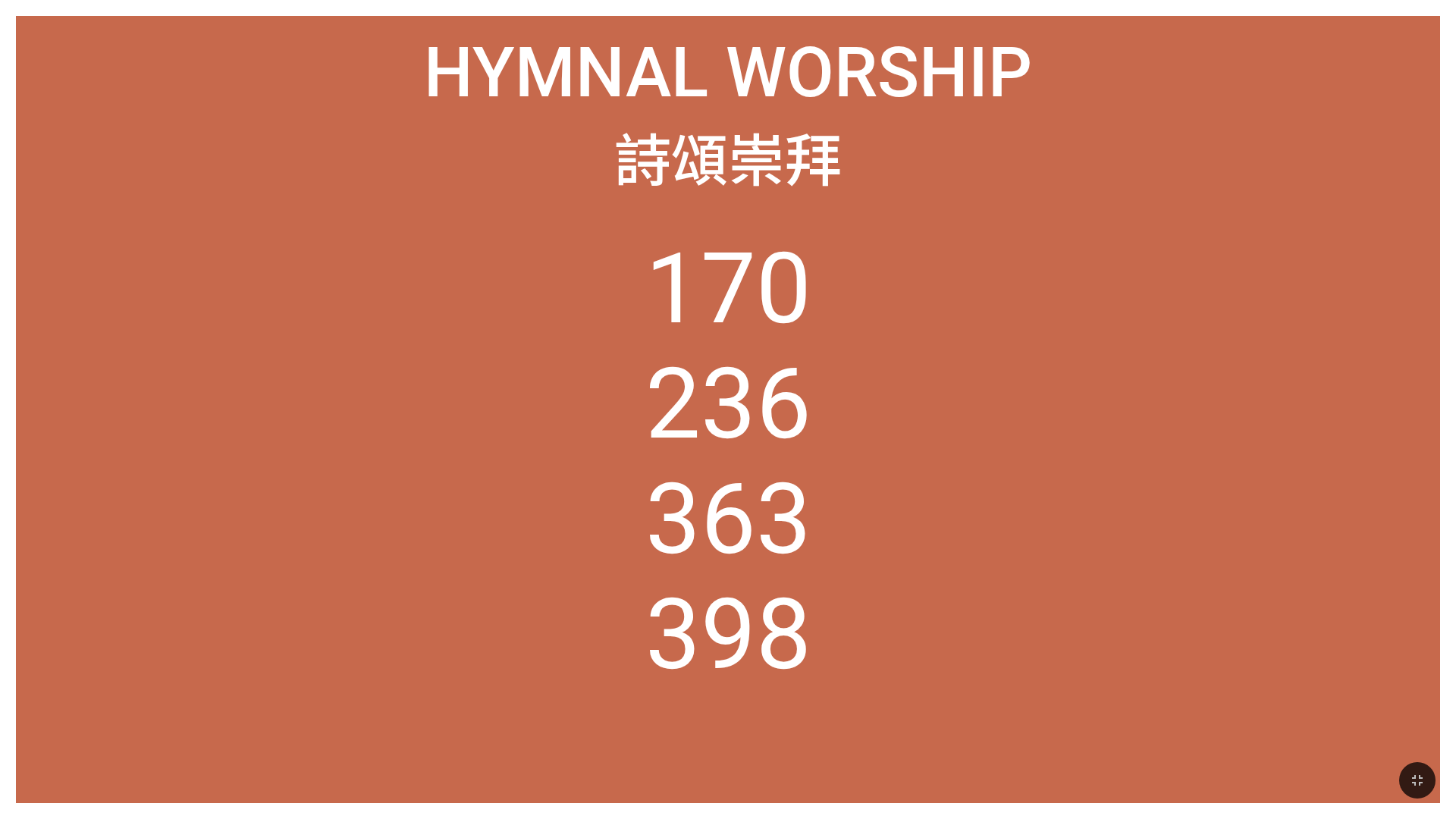
click at [970, 468] on ol "170 236 363 398" at bounding box center [728, 501] width 1391 height 539
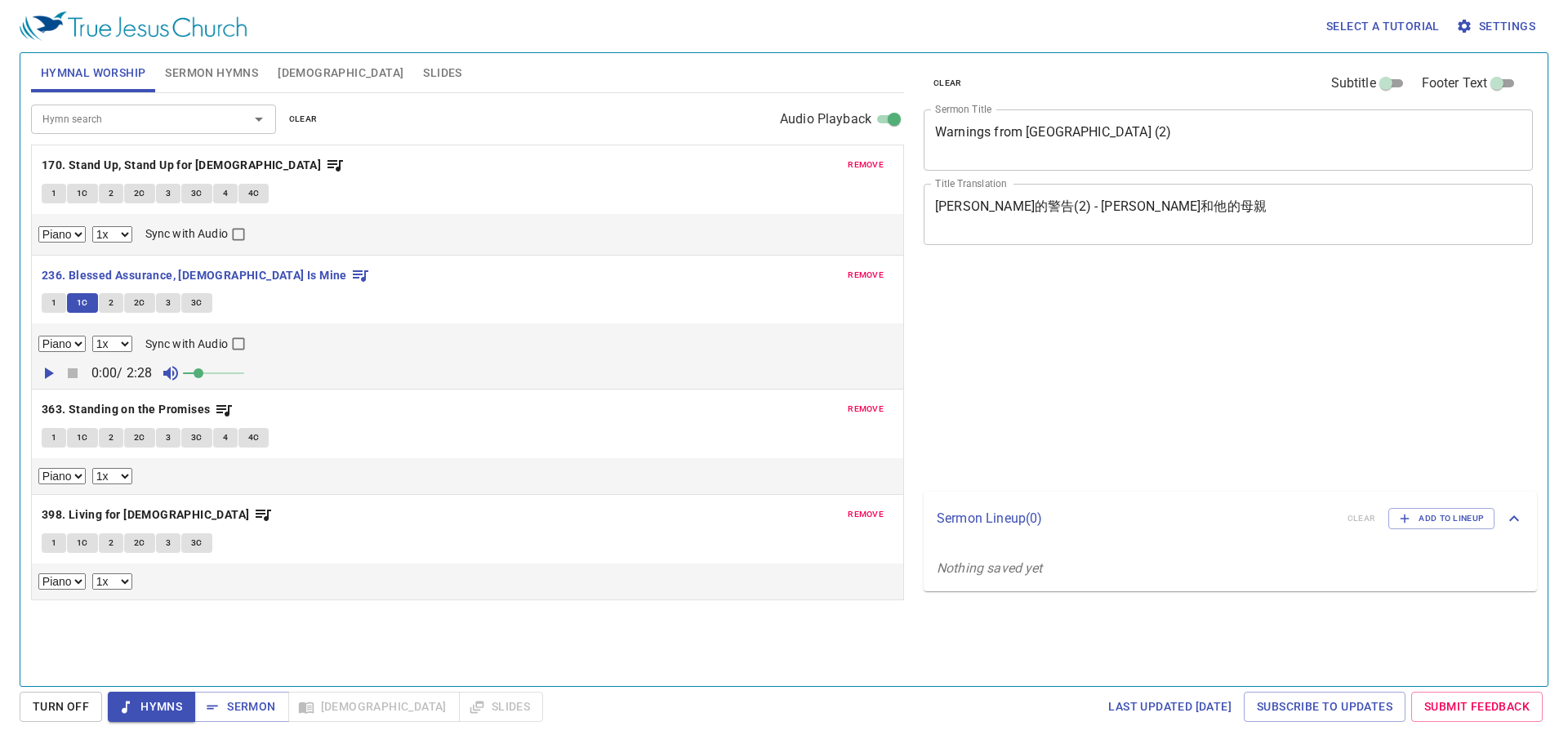
select select "1"
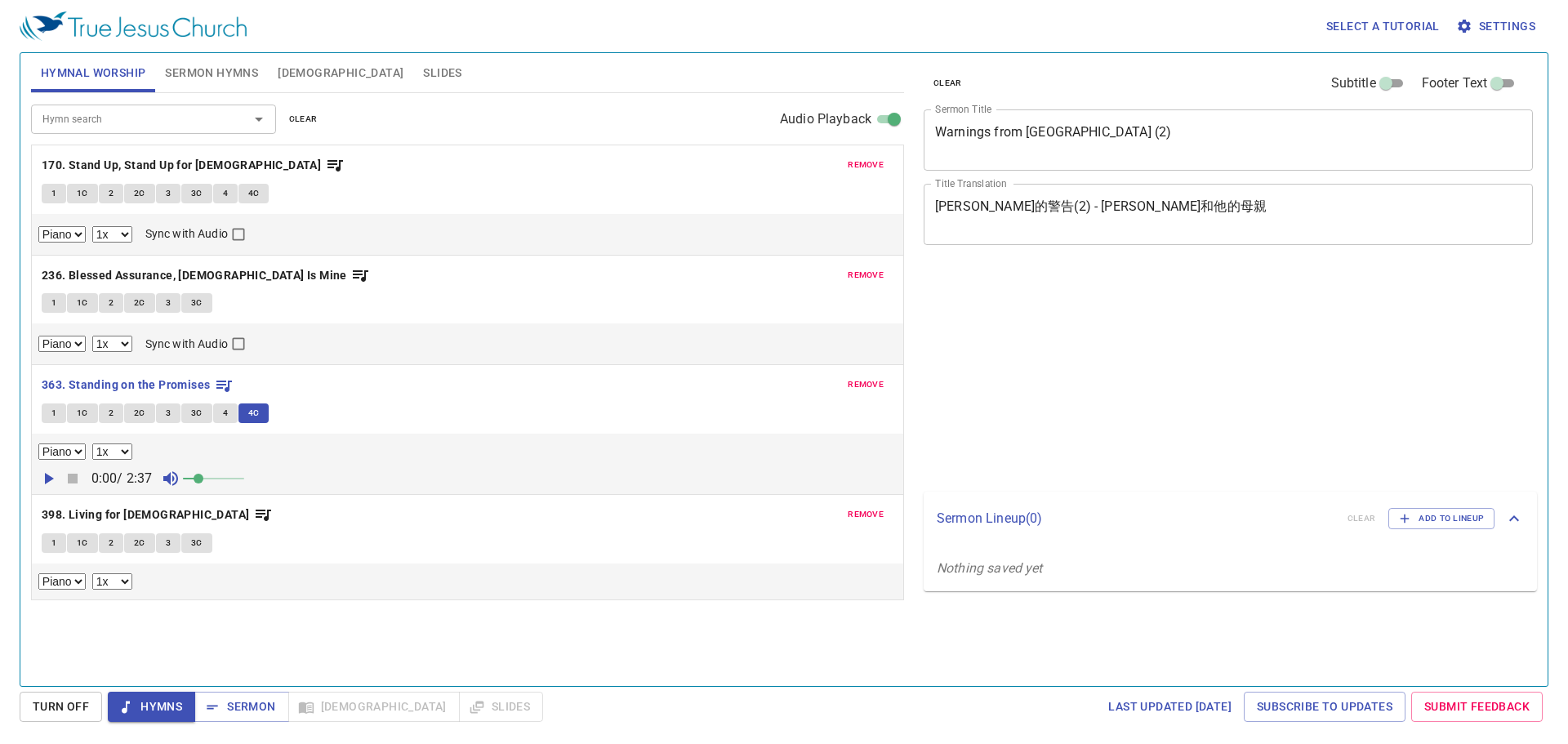
select select "1"
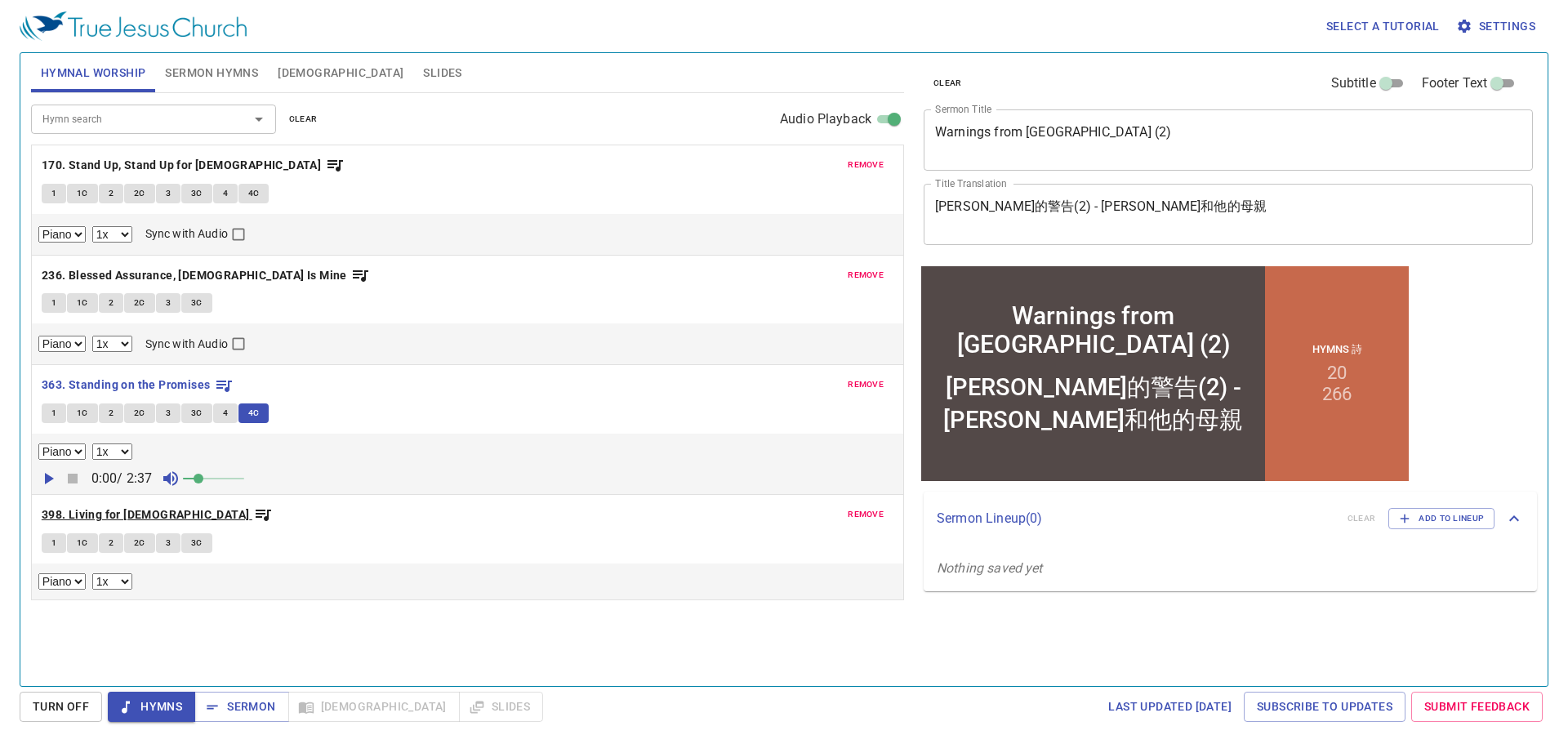
click at [122, 514] on b "398. Living for [DEMOGRAPHIC_DATA]" at bounding box center [145, 515] width 208 height 20
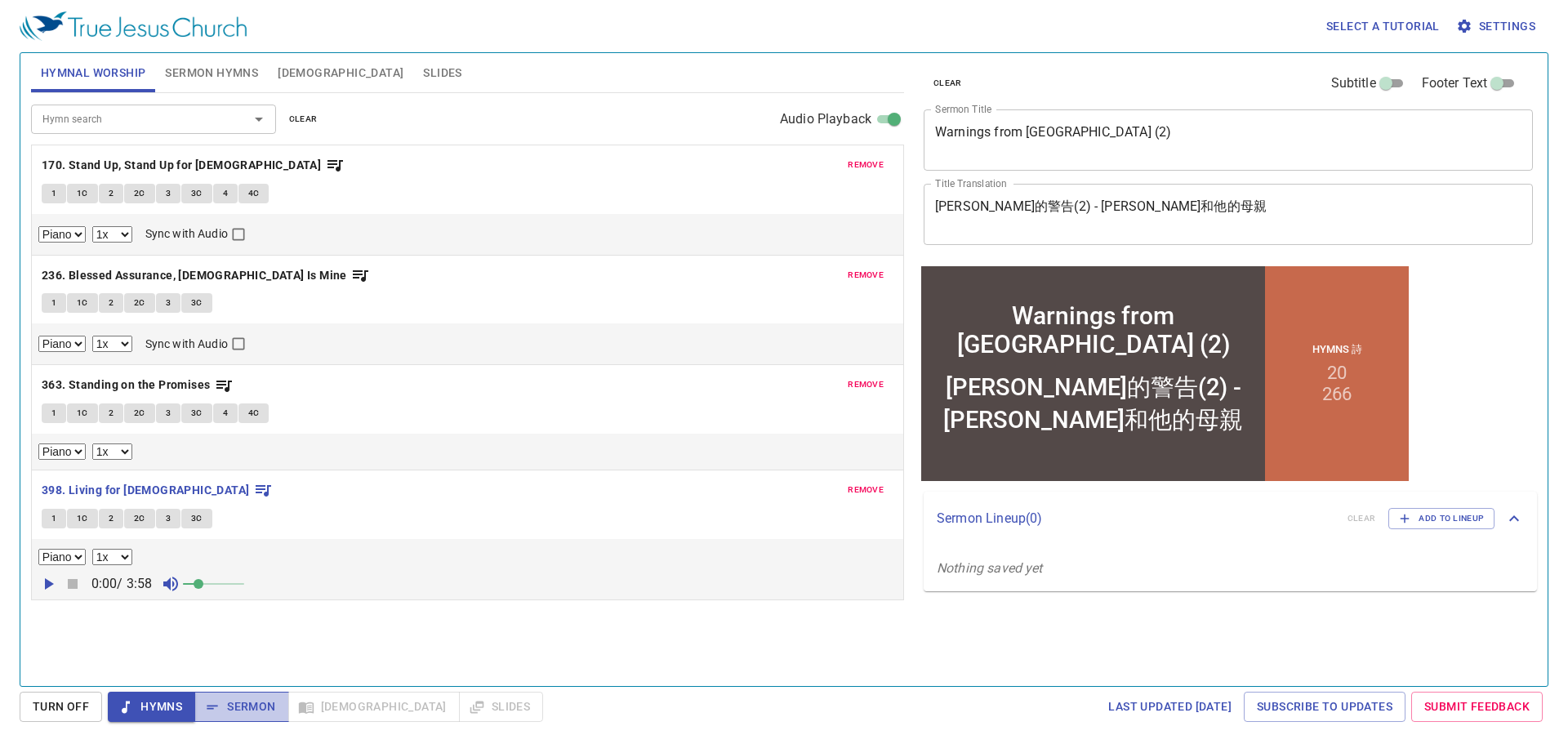
click at [245, 705] on span "Sermon" at bounding box center [241, 707] width 68 height 20
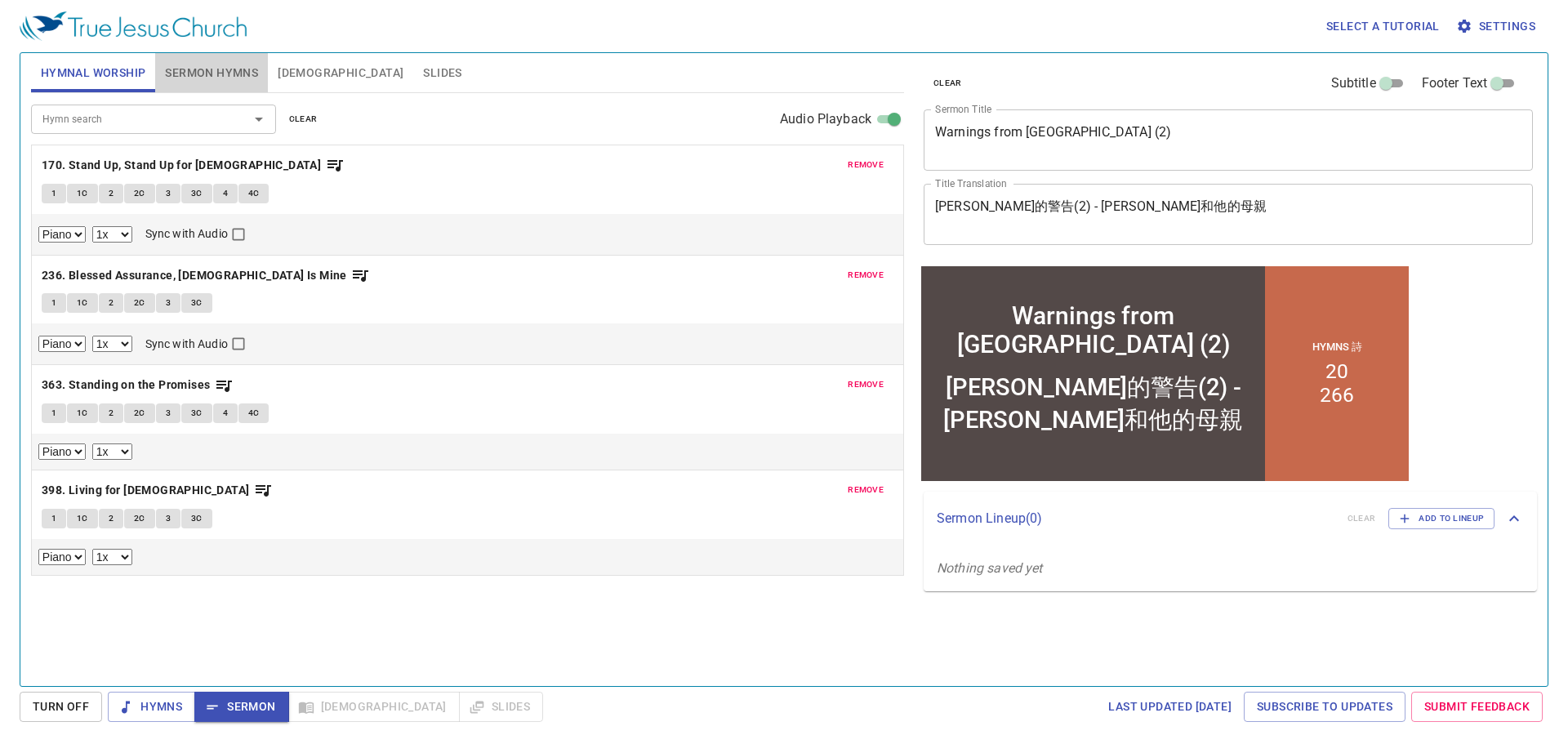
click at [196, 72] on span "Sermon Hymns" at bounding box center [211, 73] width 93 height 20
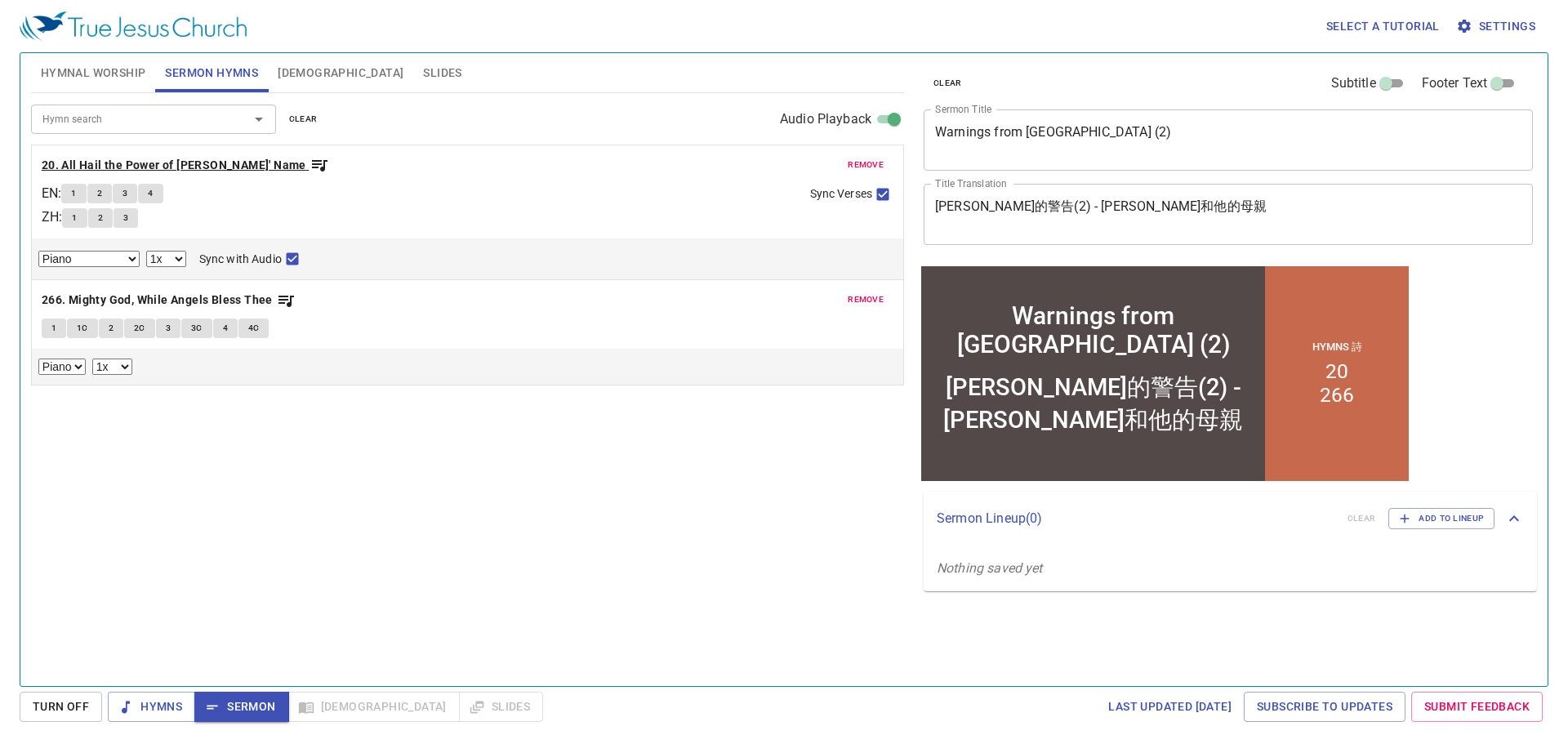
click at [82, 166] on b "20. All Hail the Power of [PERSON_NAME]' Name" at bounding box center [173, 165] width 264 height 20
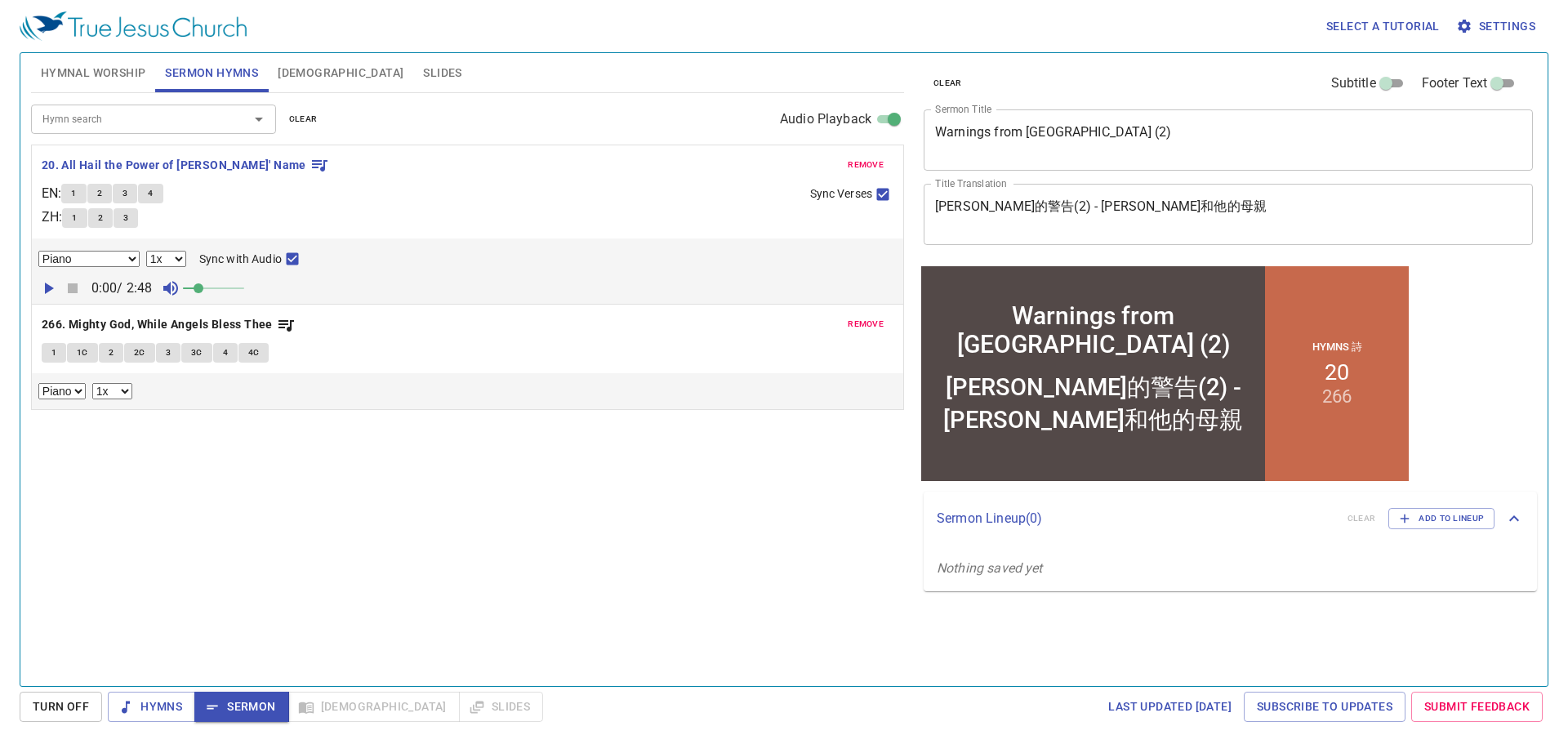
click at [86, 191] on button "1" at bounding box center [73, 193] width 25 height 20
checkbox input "false"
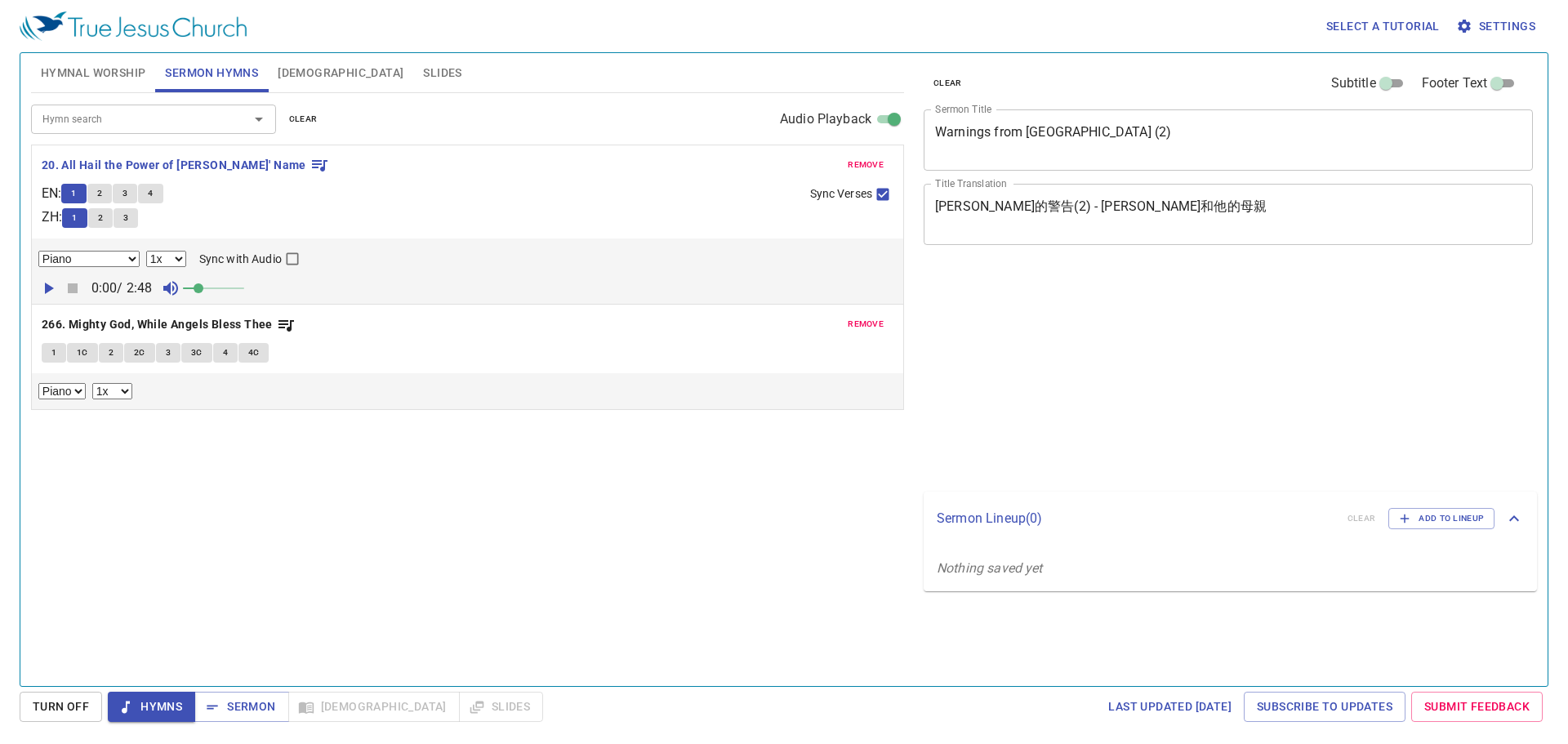
select select "1"
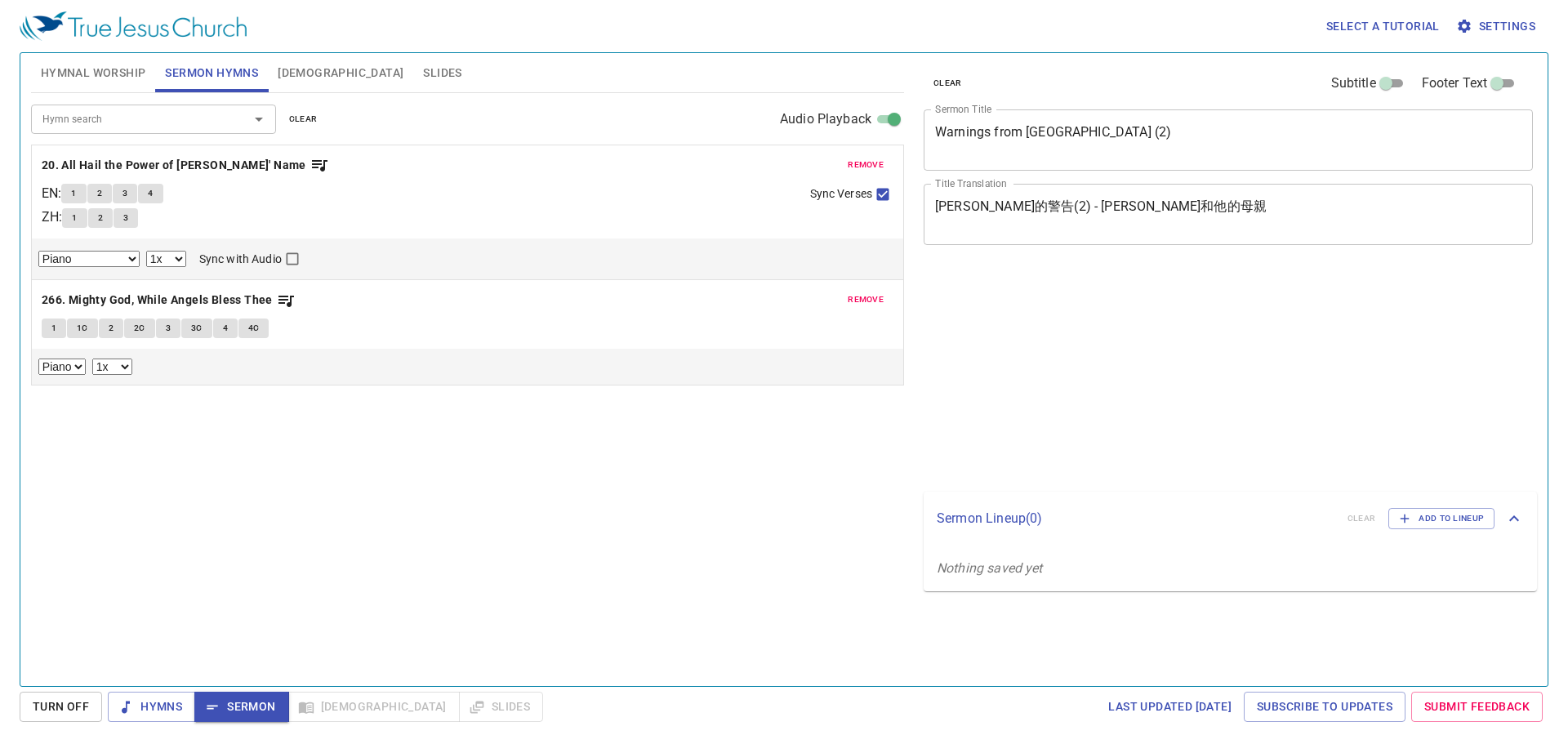
select select "1"
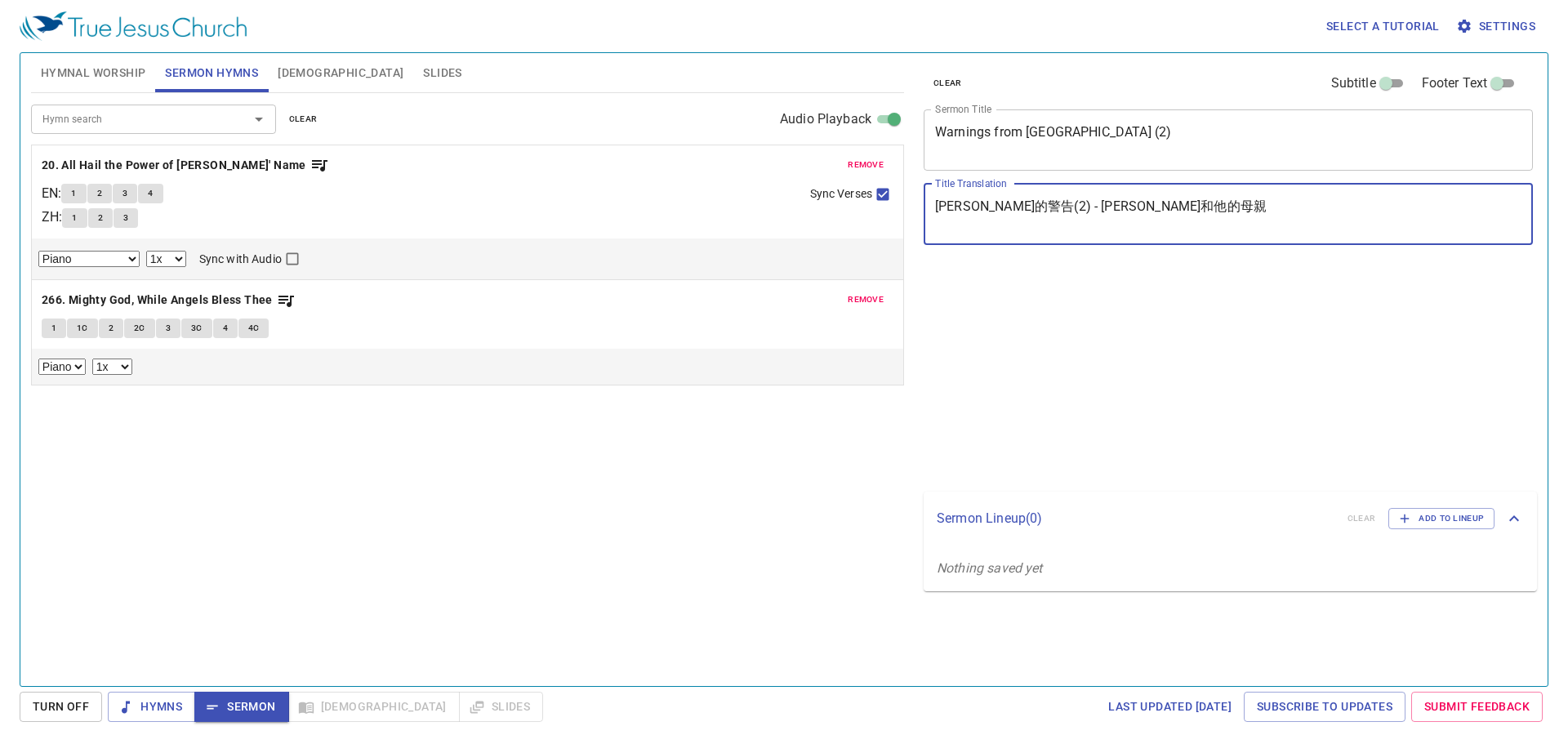
select select "1"
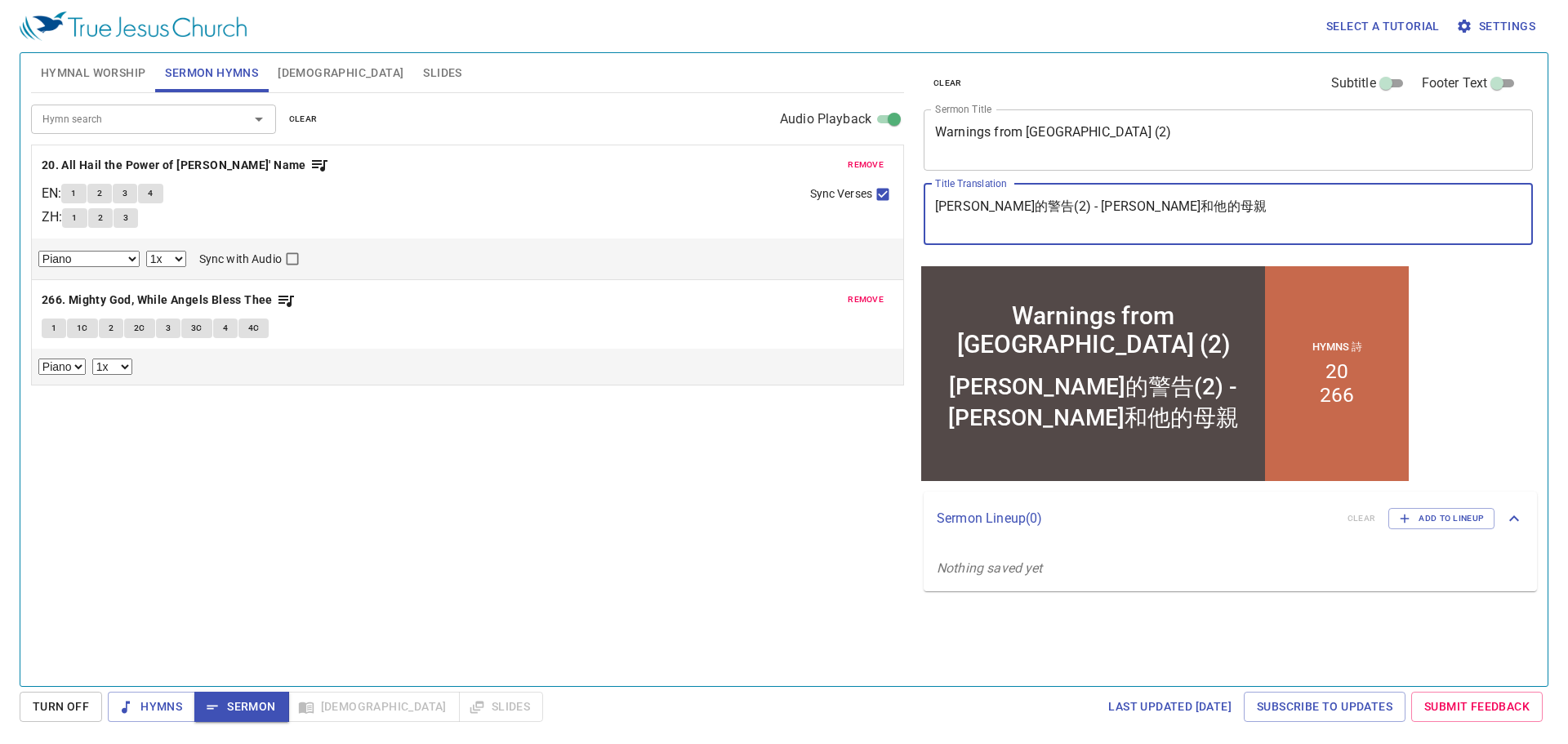
type textarea "彌迦的警告(2) - 米迦和他的母親"
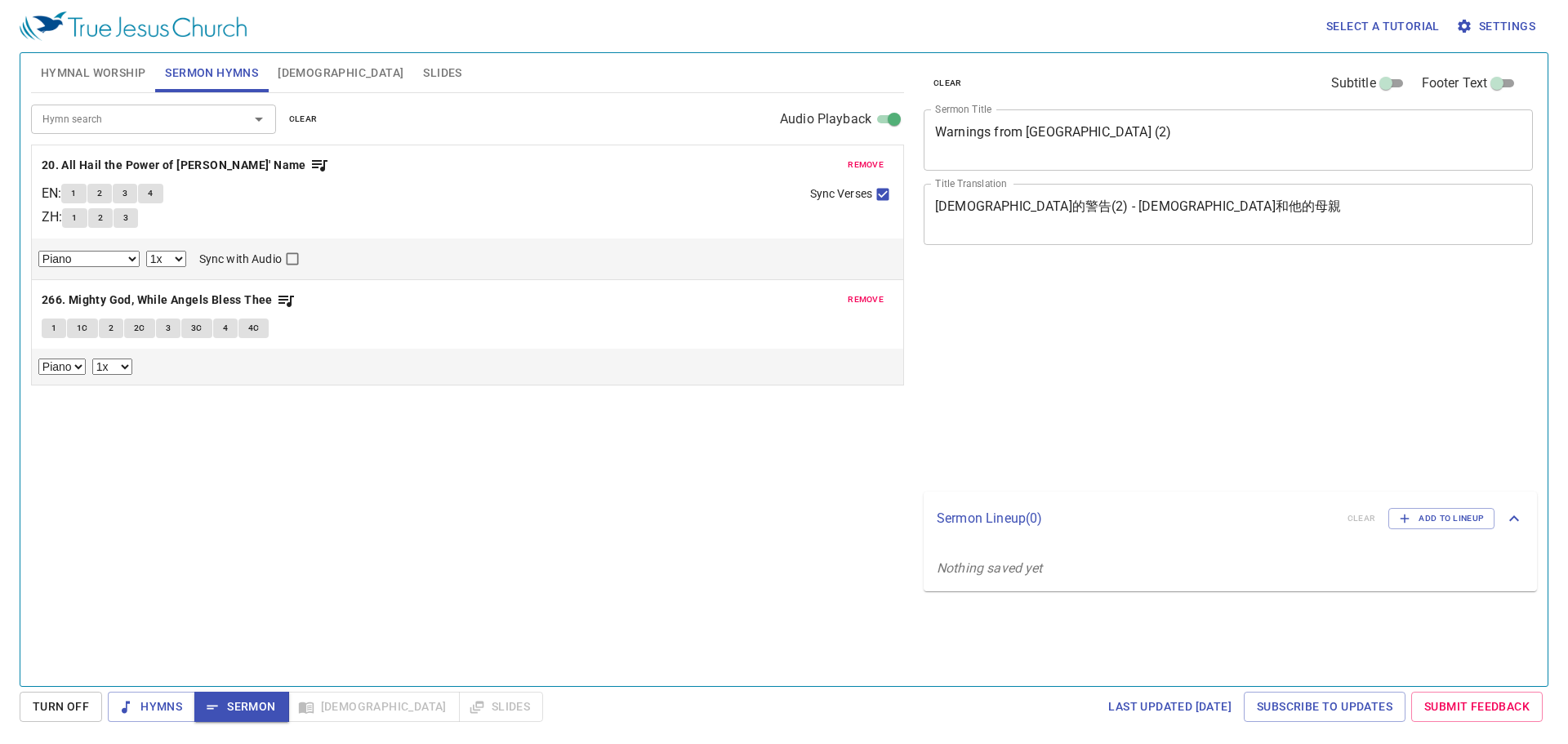
select select "1"
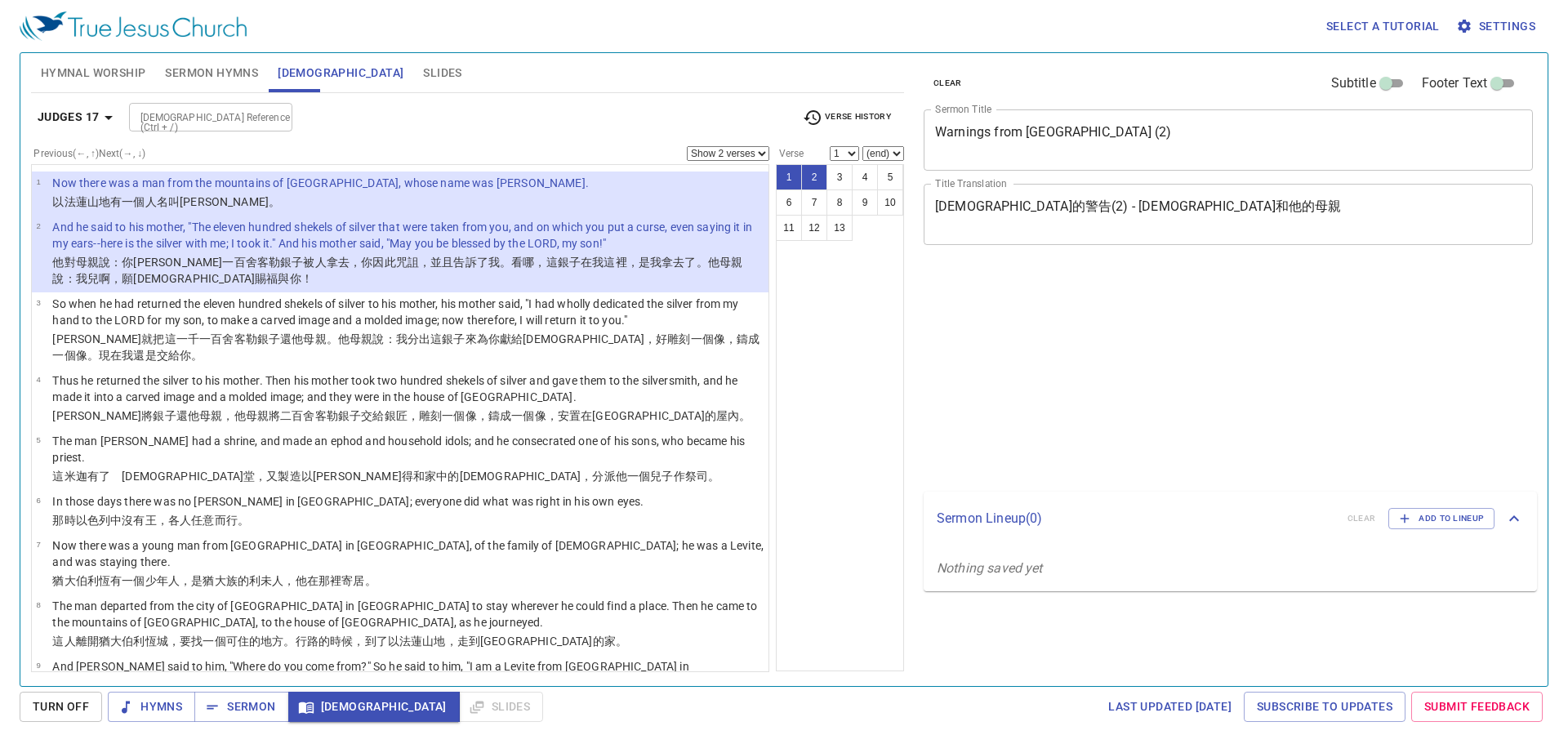
select select "2"
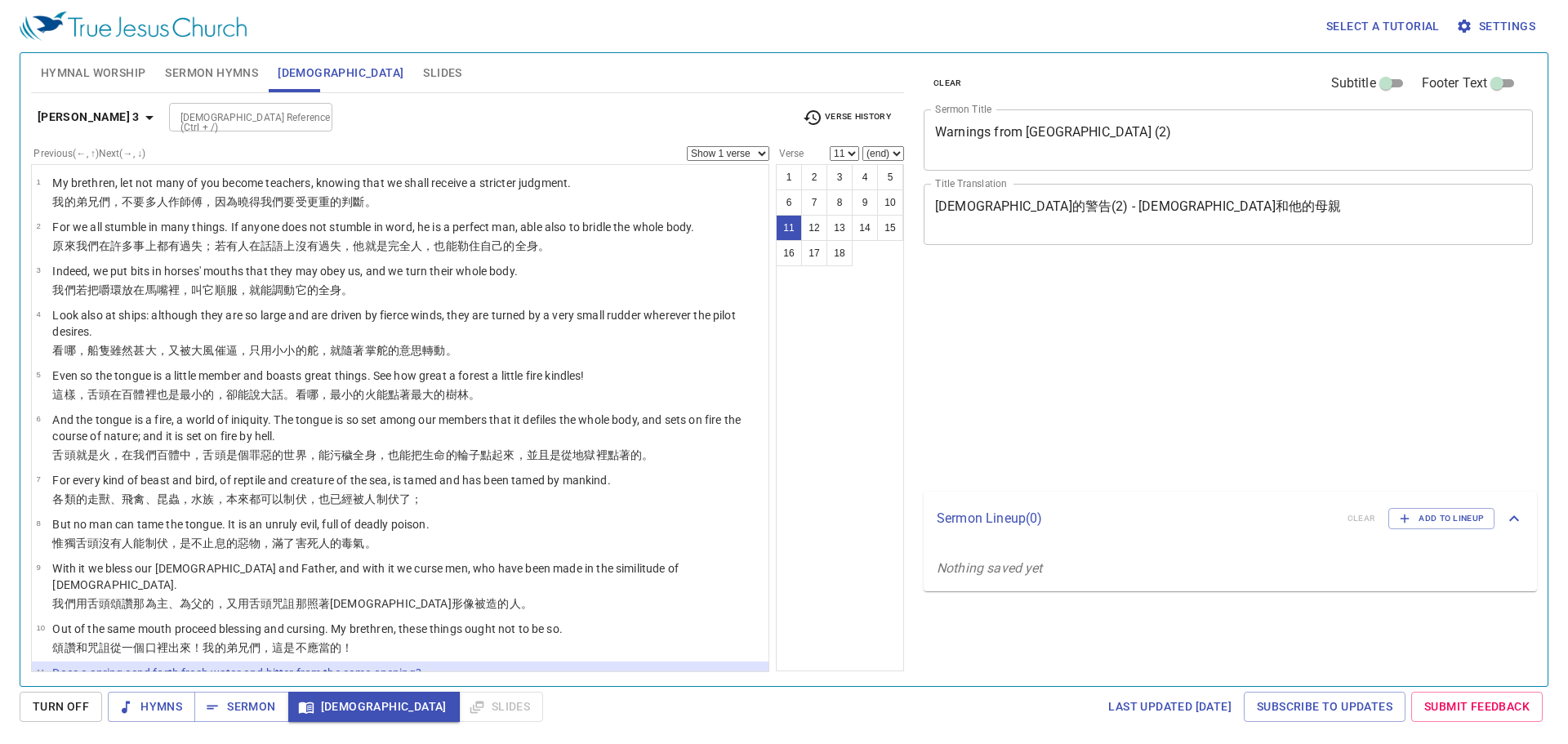
select select "11"
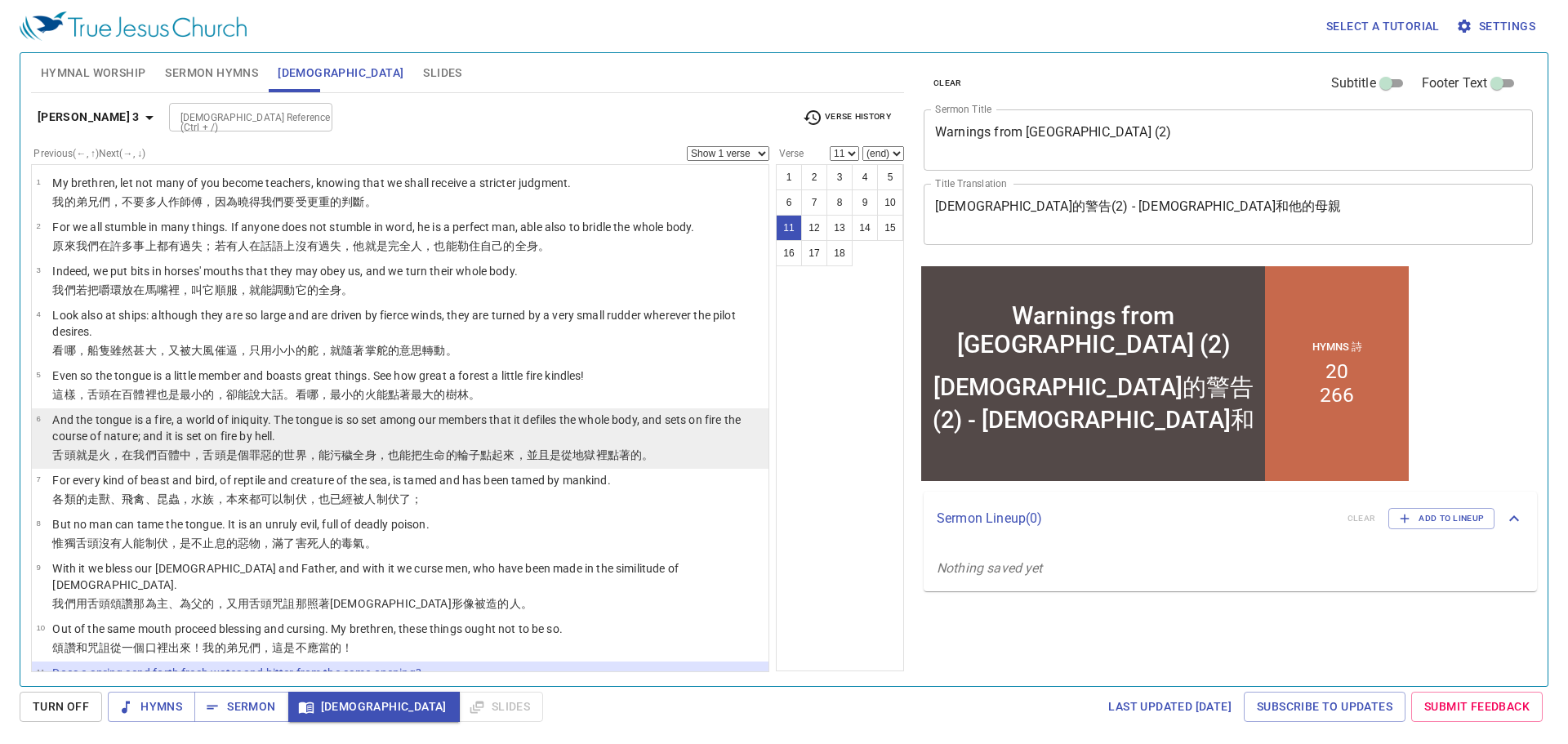
scroll to position [249, 0]
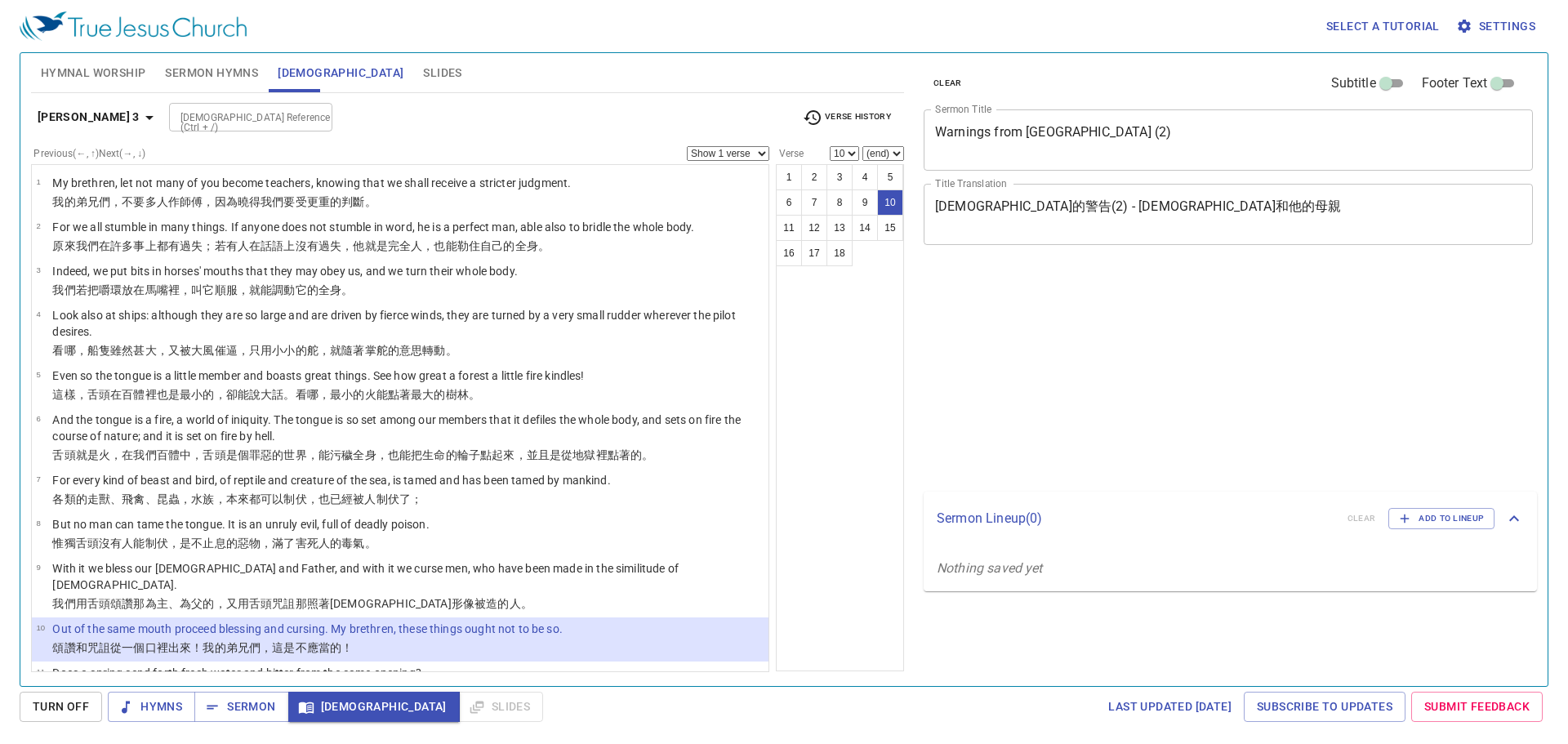
select select "10"
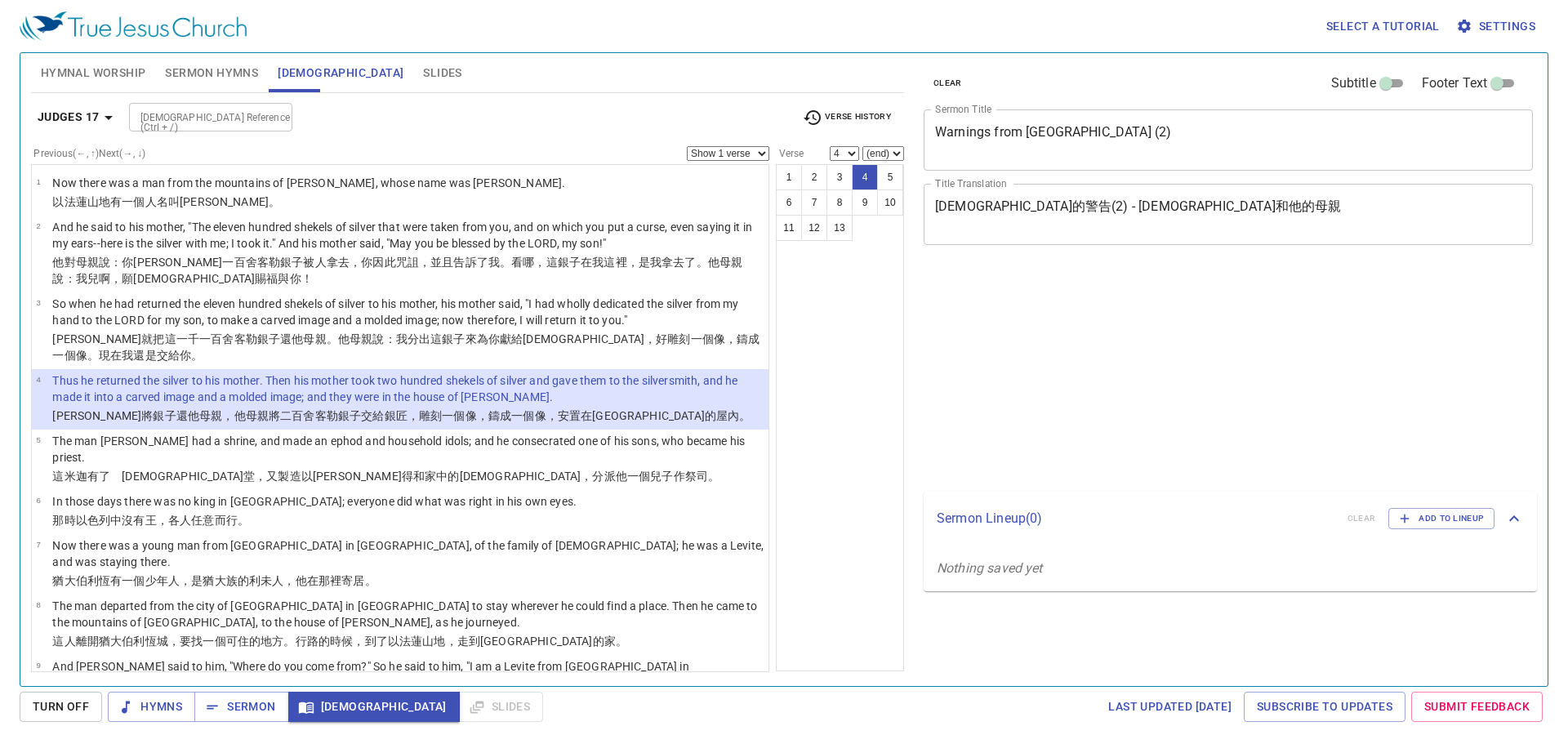
select select "4"
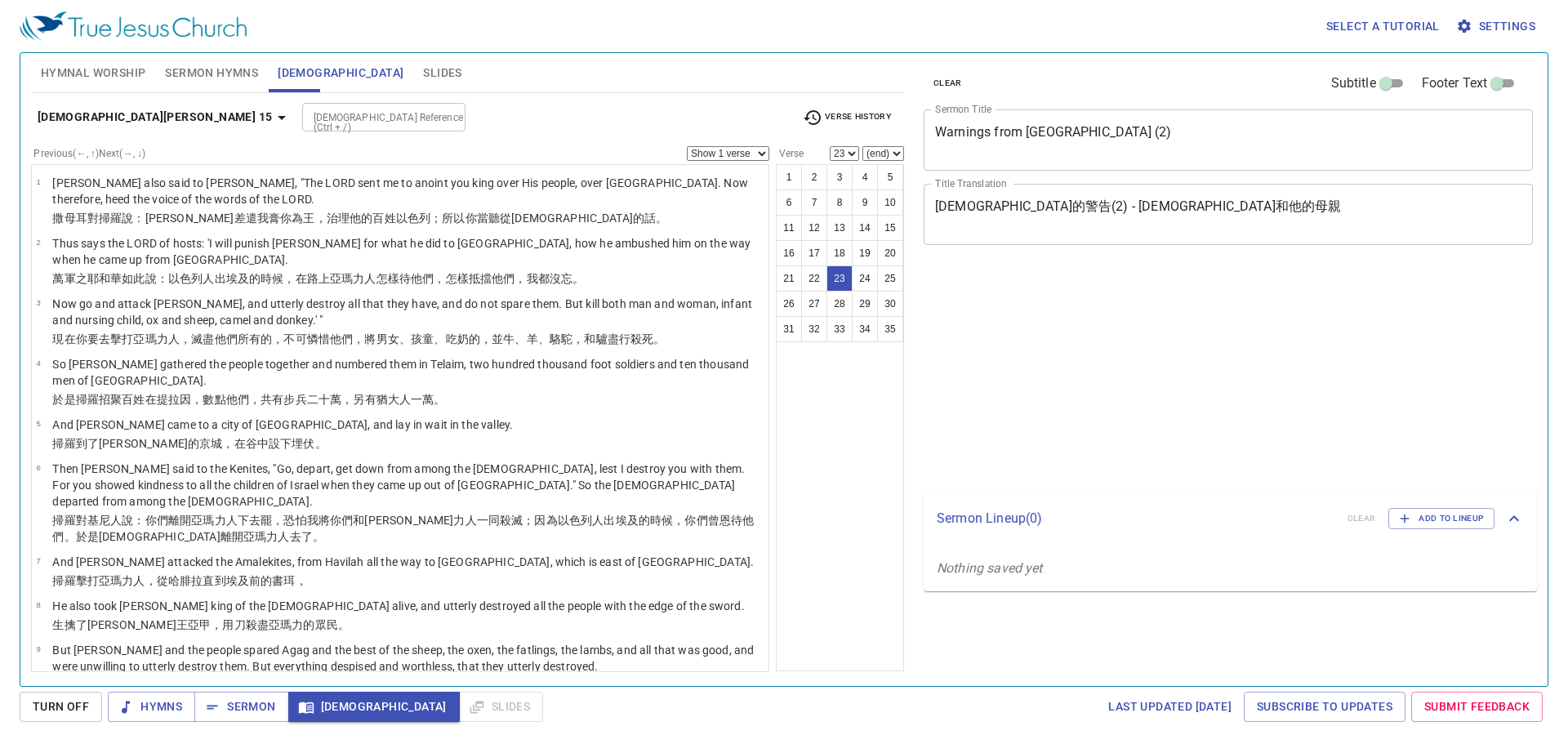
select select "23"
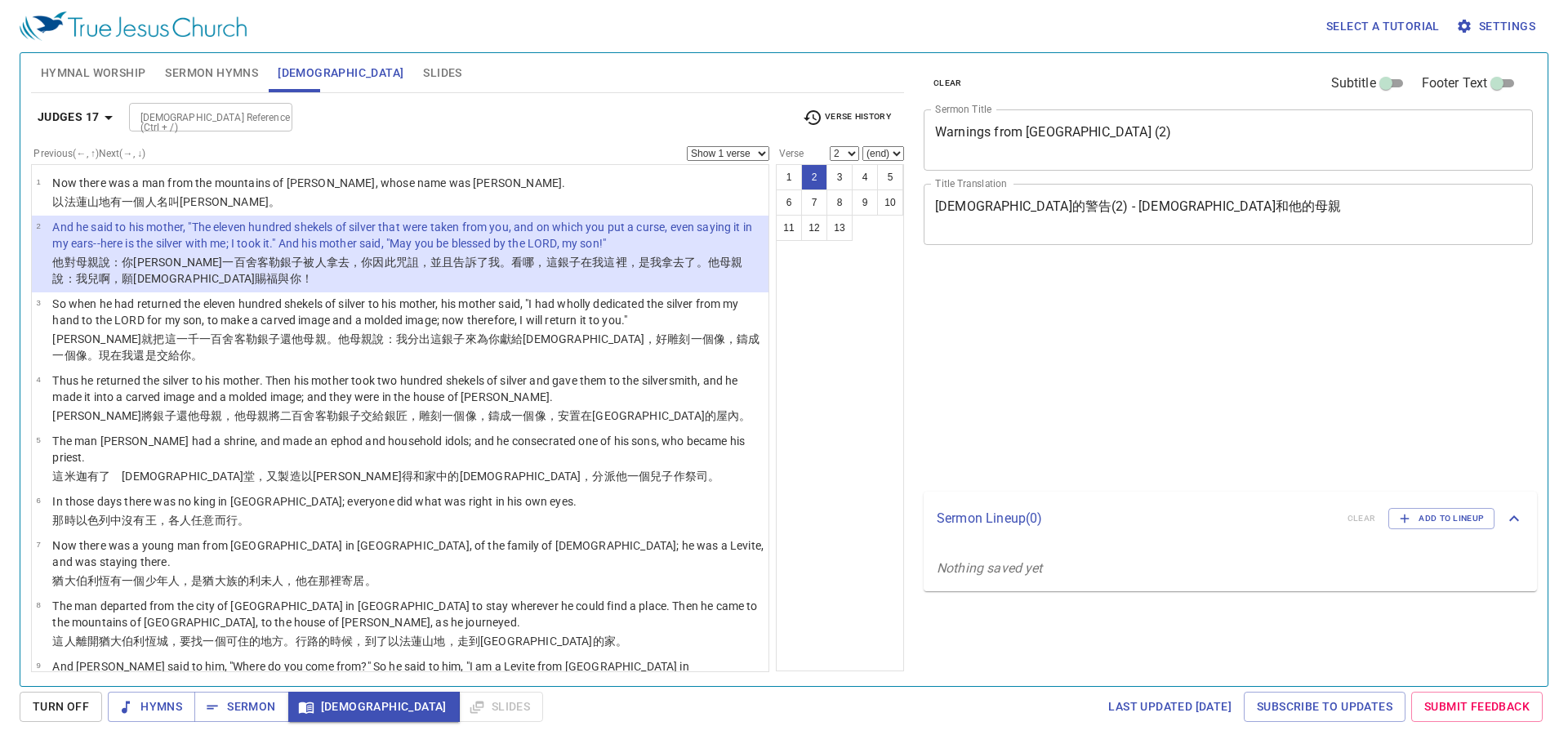
select select "2"
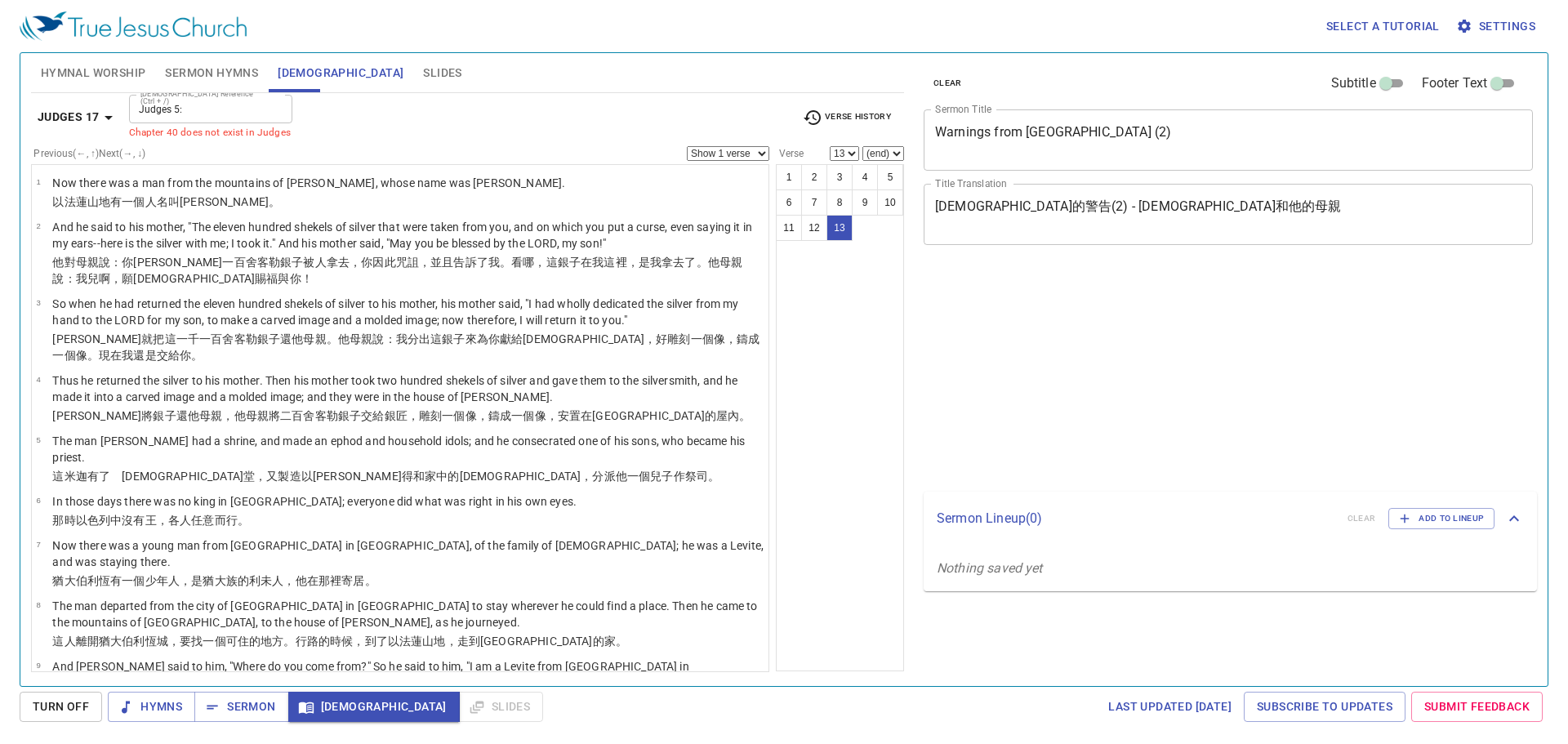
select select "13"
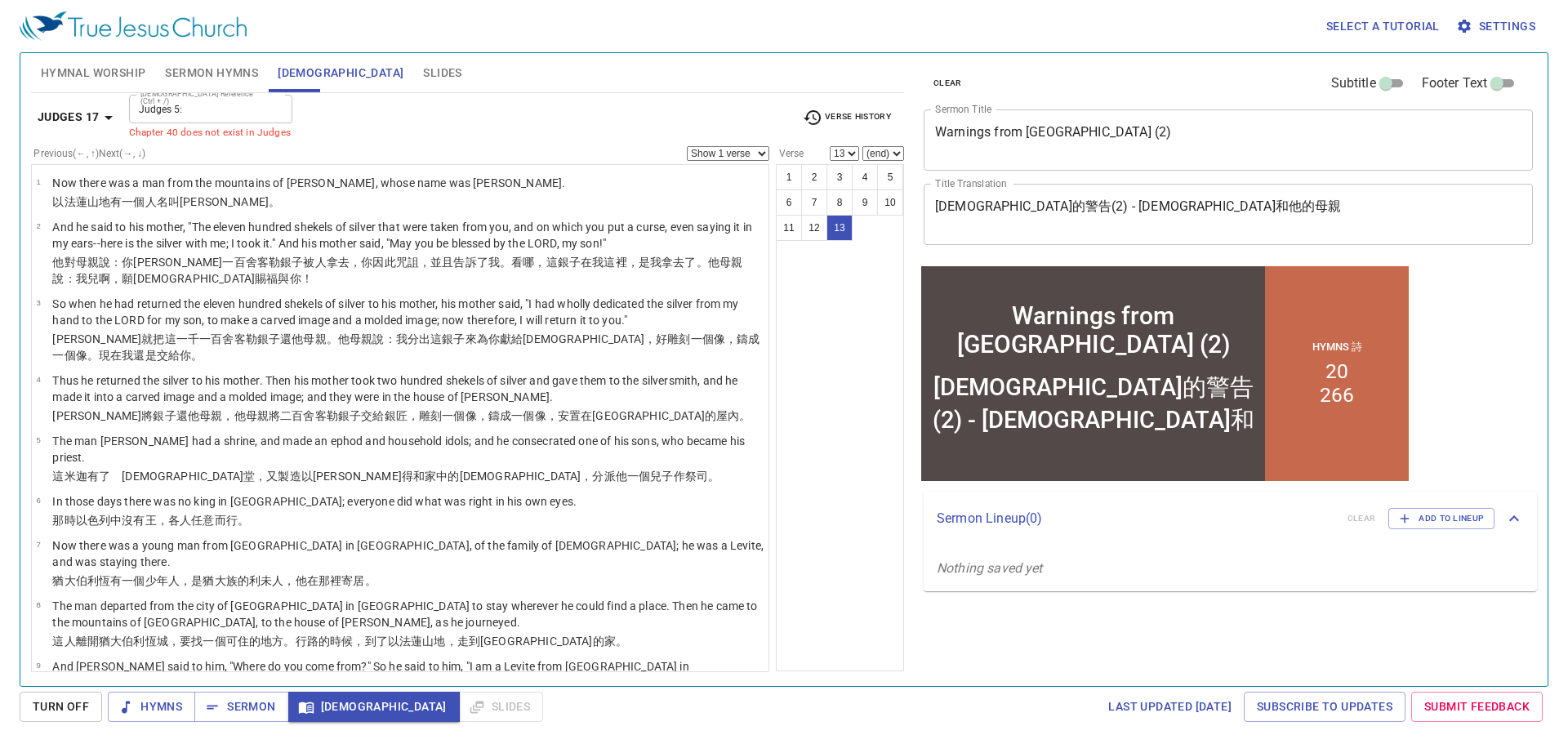
scroll to position [211, 0]
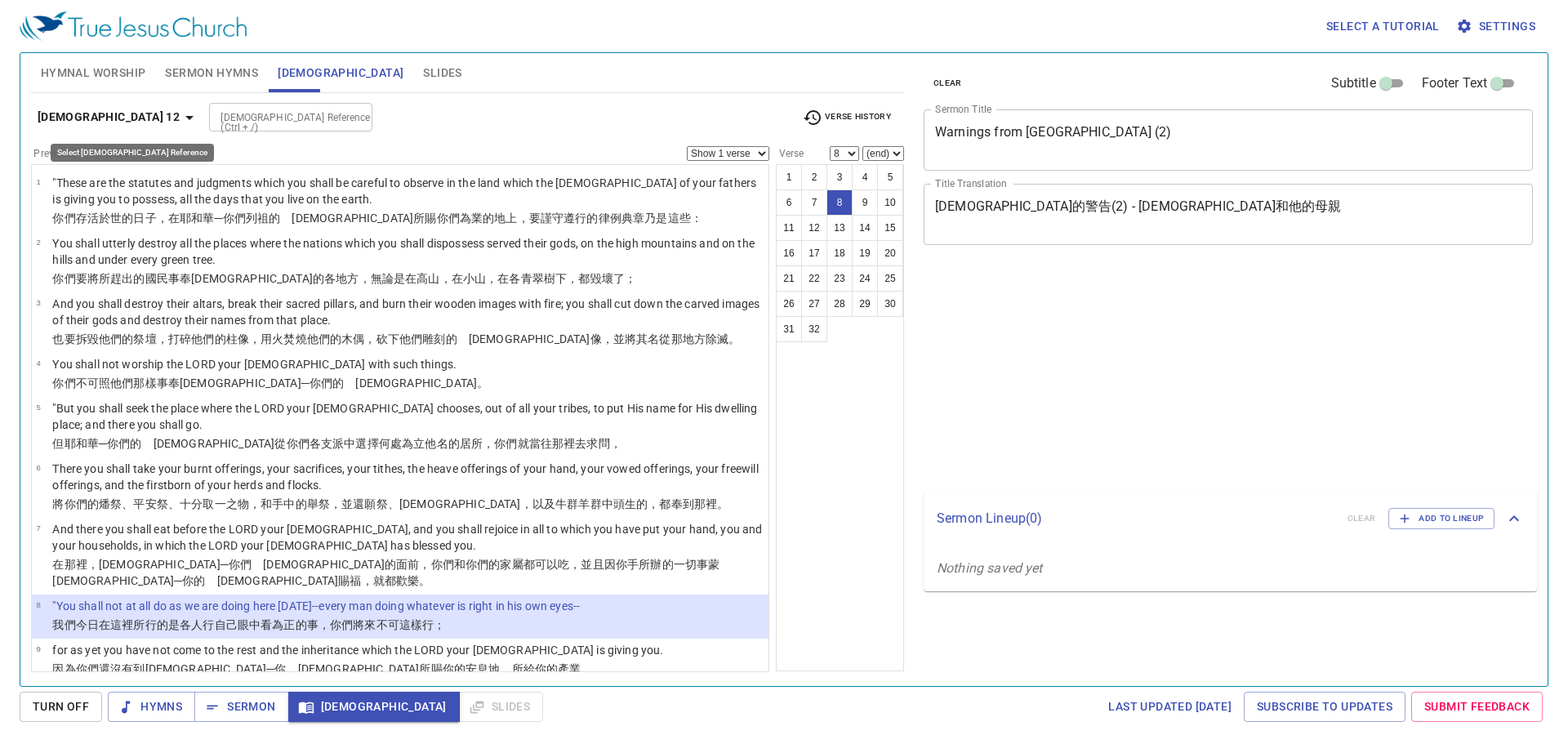
select select "8"
